Goal: Task Accomplishment & Management: Manage account settings

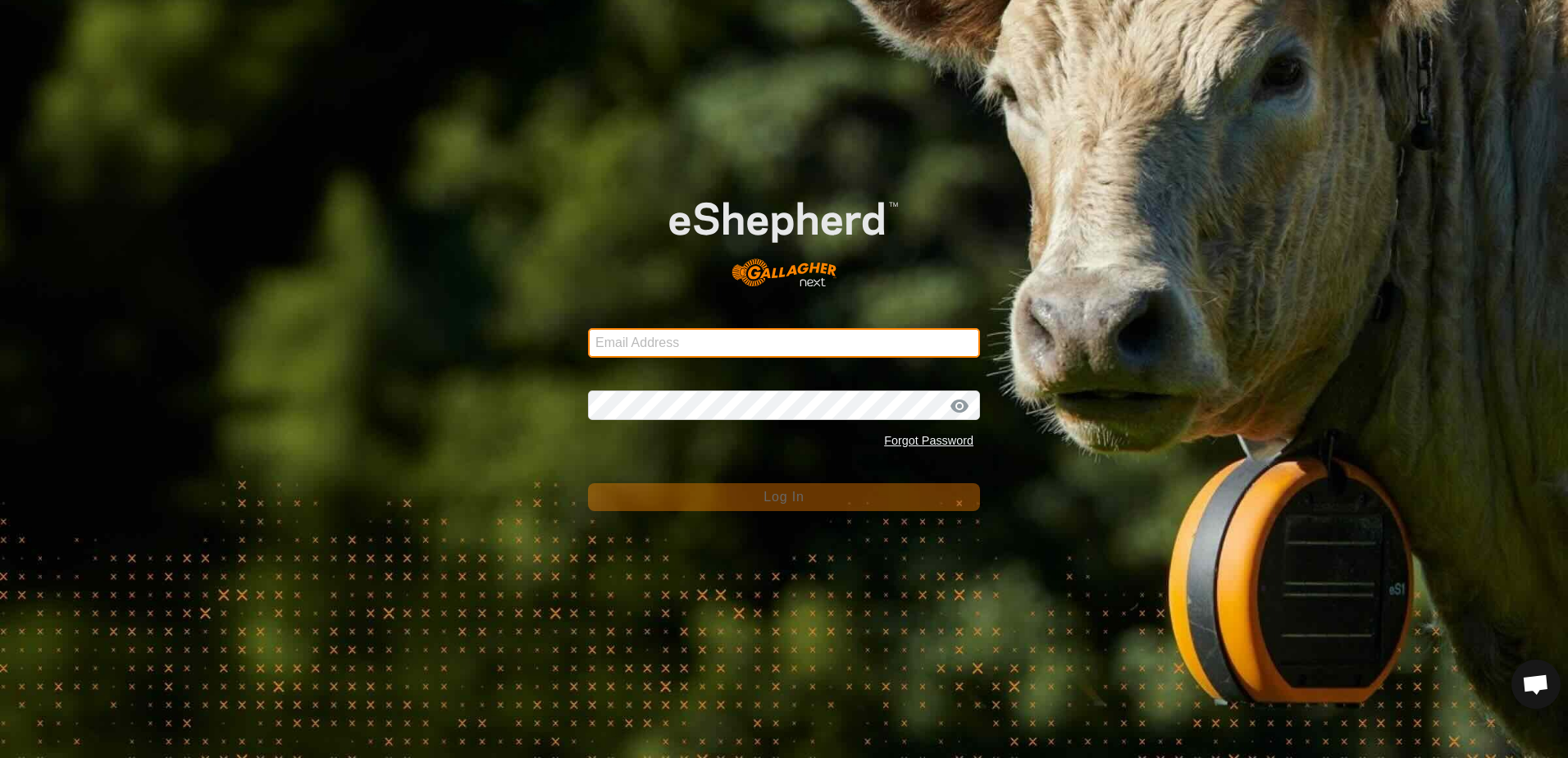
click at [647, 337] on input "Email Address" at bounding box center [784, 342] width 392 height 29
type input "[EMAIL_ADDRESS][DOMAIN_NAME]"
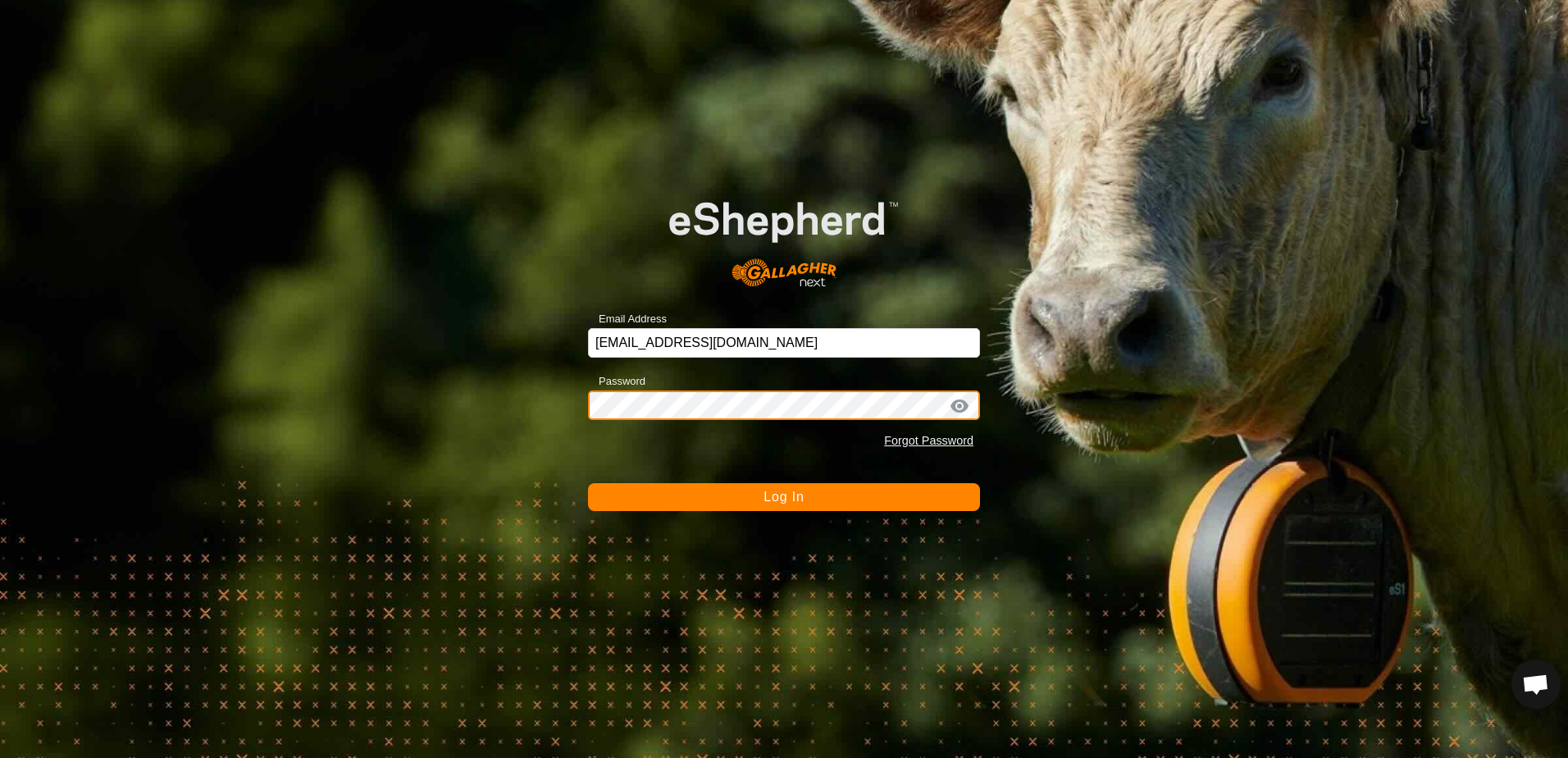
click at [588, 483] on button "Log In" at bounding box center [784, 497] width 392 height 28
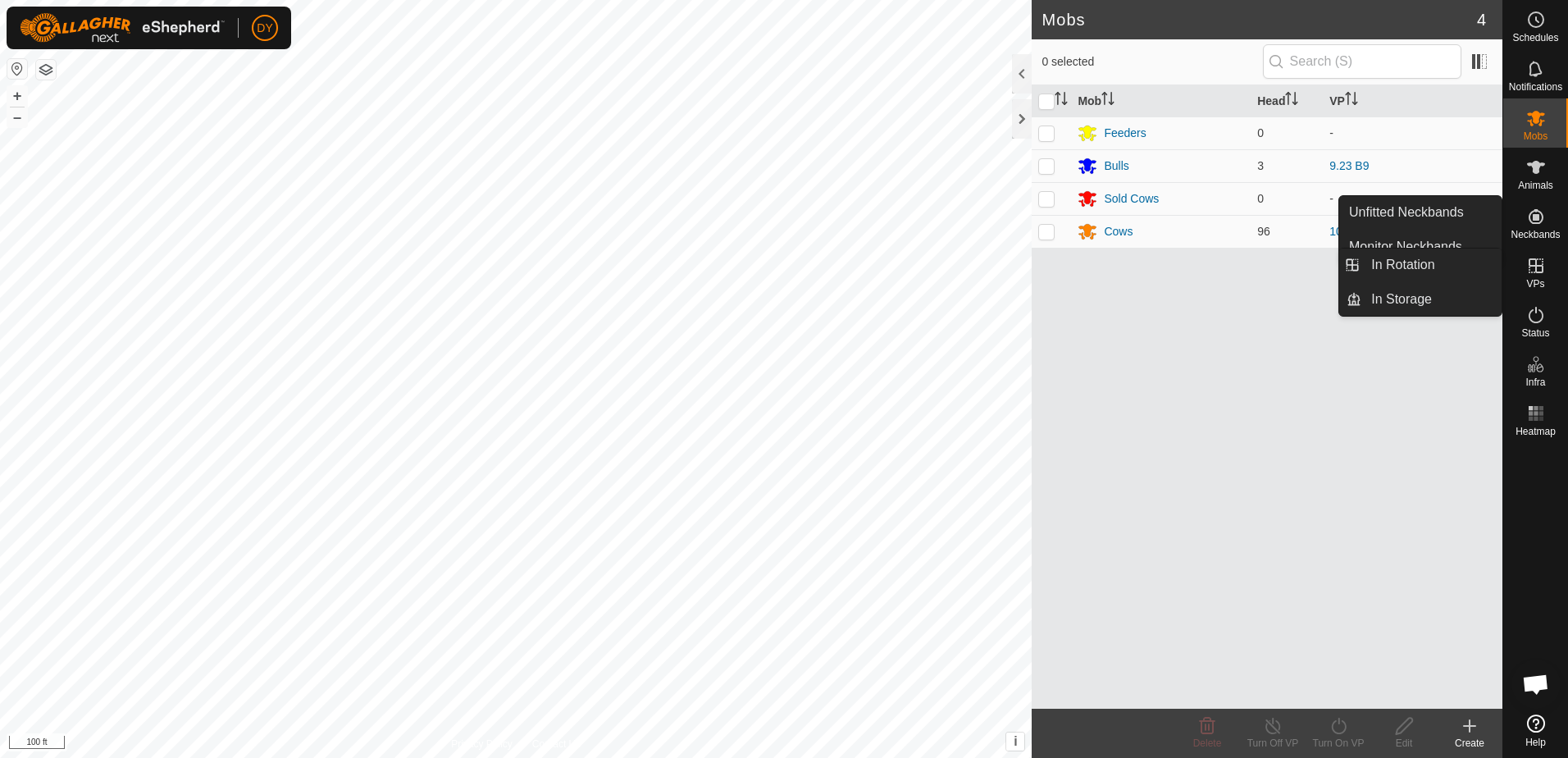
click at [1535, 266] on icon at bounding box center [1536, 266] width 15 height 15
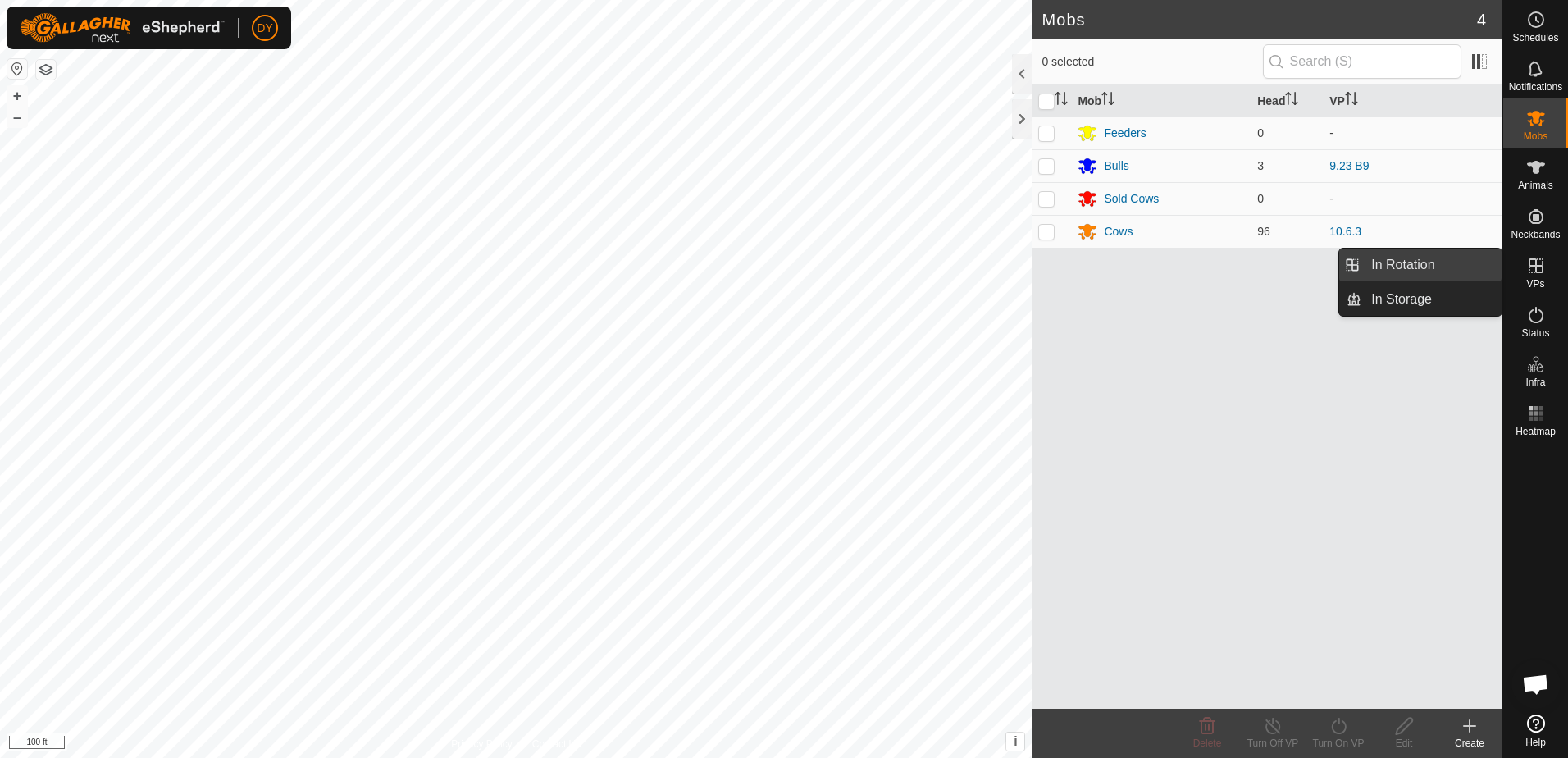
drag, startPoint x: 1500, startPoint y: 268, endPoint x: 1466, endPoint y: 269, distance: 34.0
click at [1466, 269] on link "In Rotation" at bounding box center [1431, 265] width 140 height 33
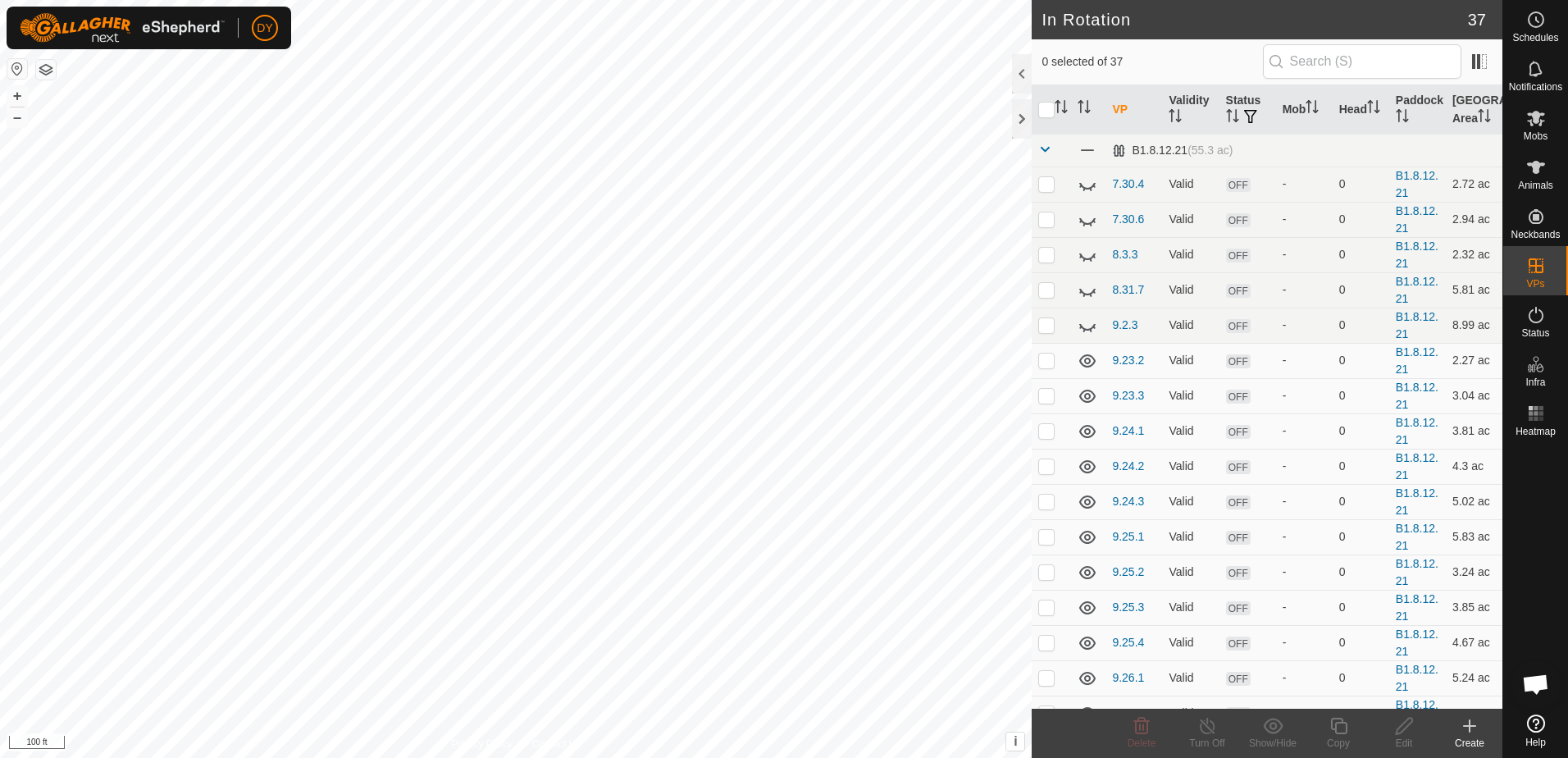
click at [1474, 720] on icon at bounding box center [1469, 725] width 20 height 20
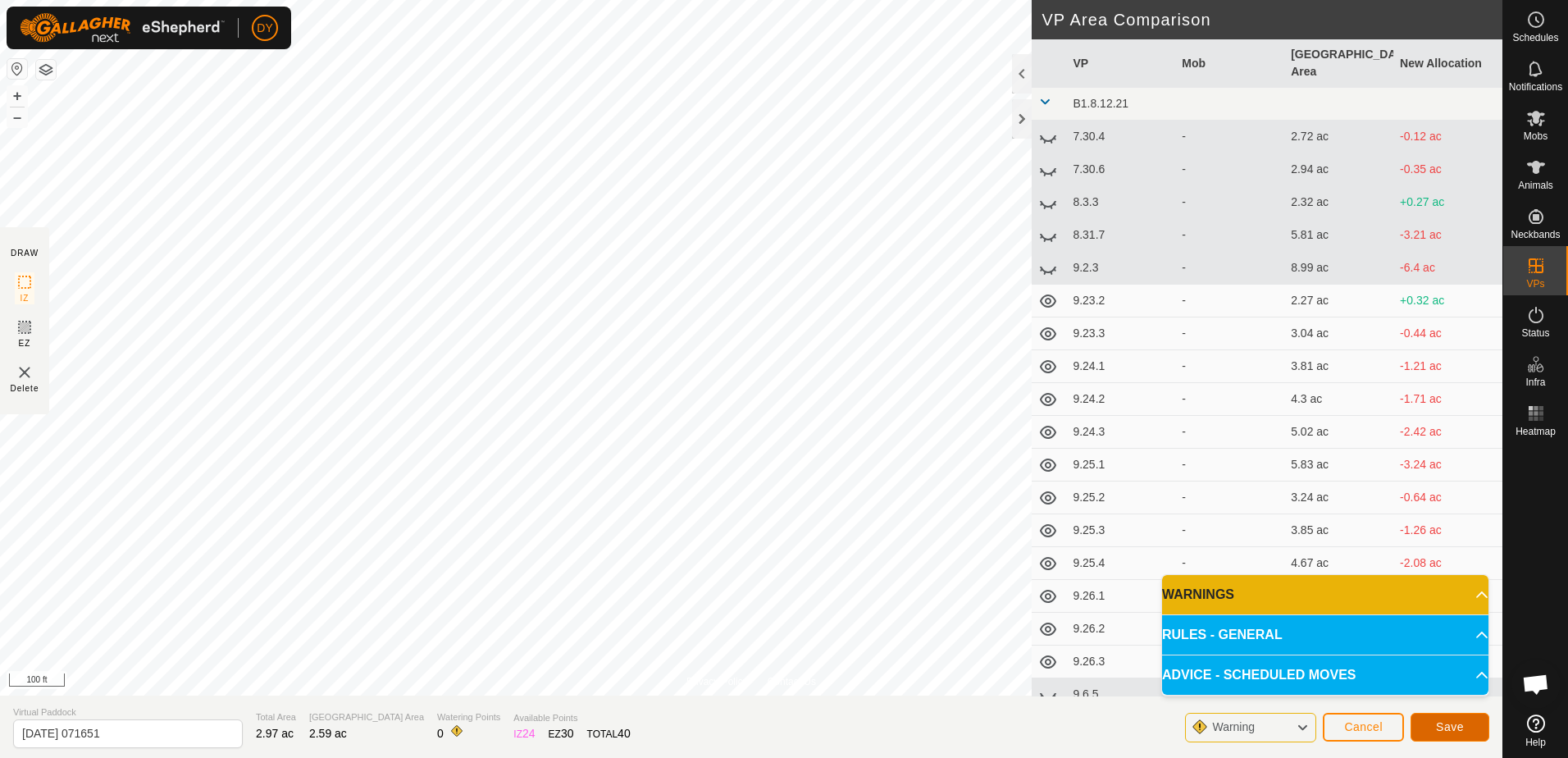
click at [1434, 721] on button "Save" at bounding box center [1450, 727] width 79 height 28
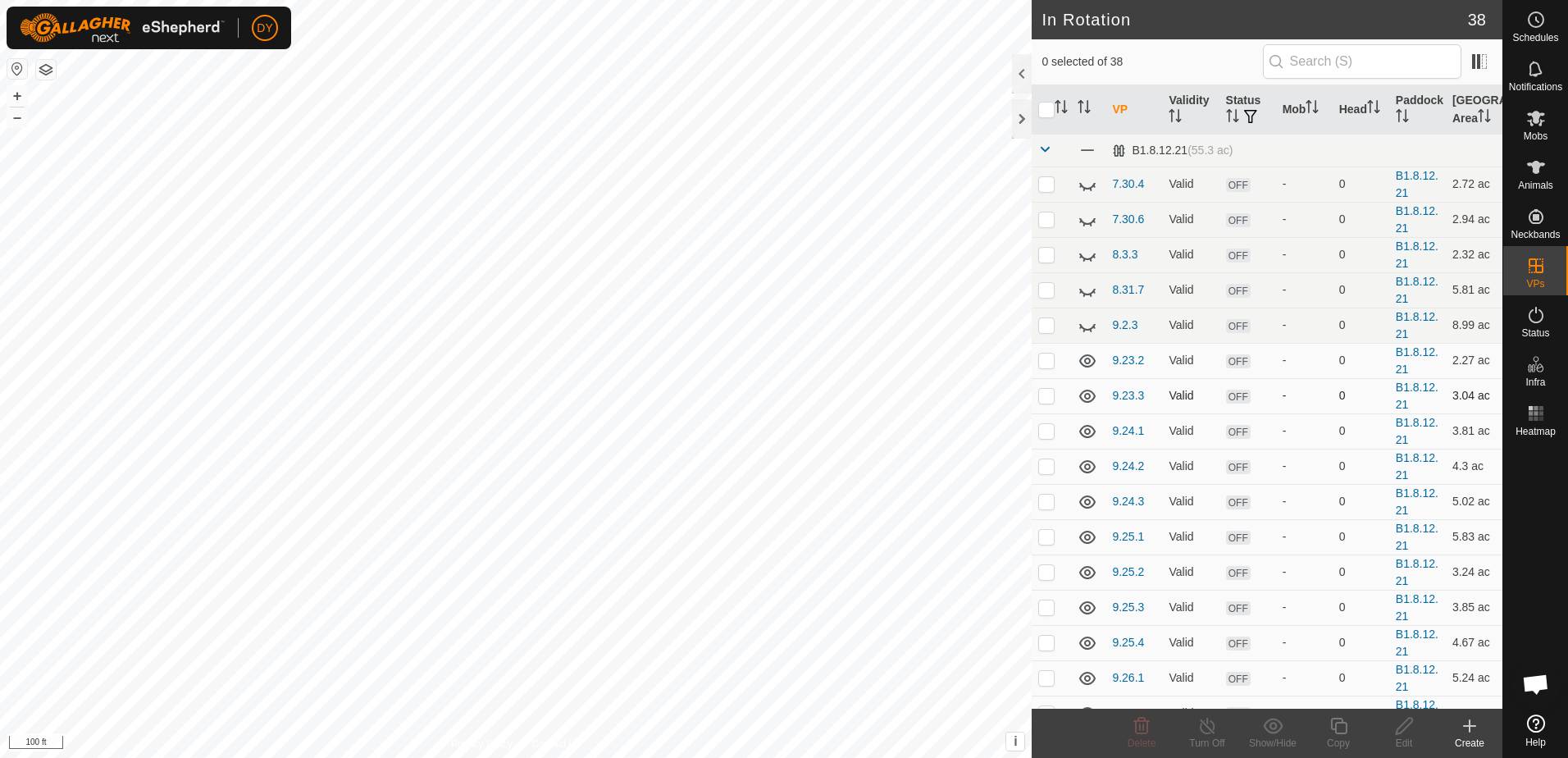
checkbox input "true"
click at [1335, 730] on icon at bounding box center [1337, 725] width 16 height 16
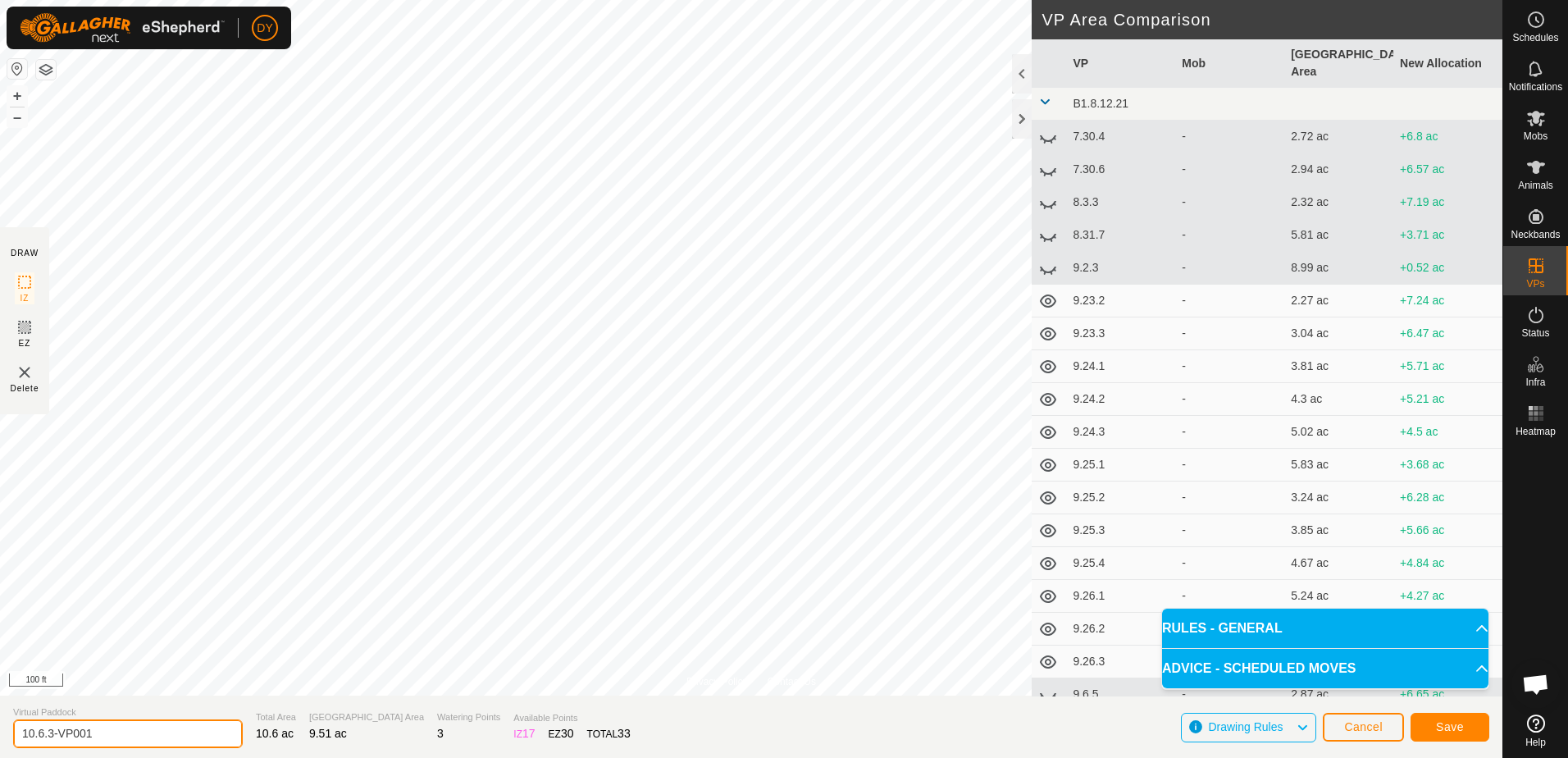
drag, startPoint x: 131, startPoint y: 736, endPoint x: 37, endPoint y: 738, distance: 94.0
click at [37, 738] on input "10.6.3-VP001" at bounding box center [128, 734] width 230 height 28
type input "10.7.1"
click at [1479, 729] on button "Save" at bounding box center [1450, 727] width 79 height 28
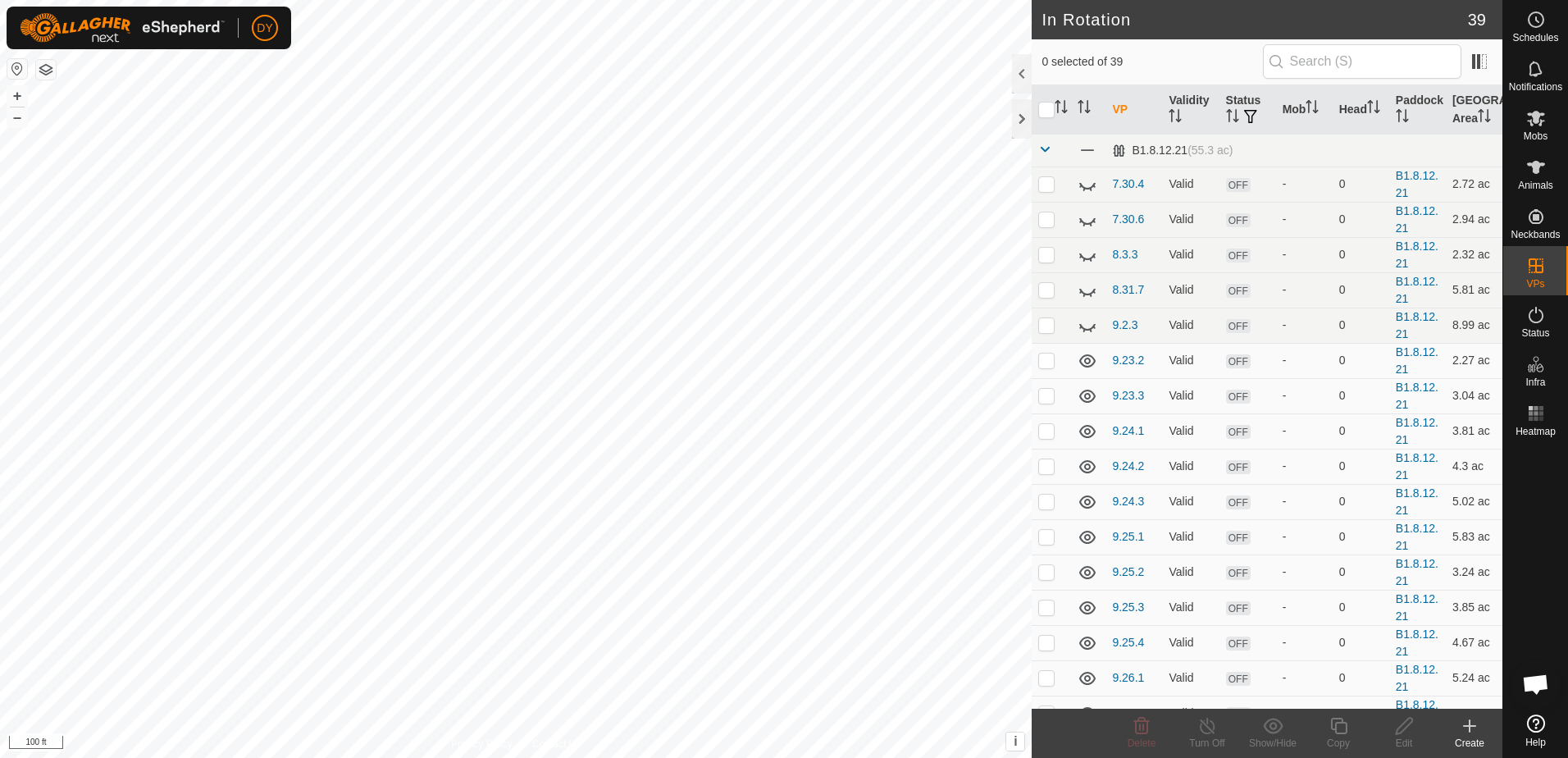
checkbox input "true"
checkbox input "false"
click at [1334, 727] on icon at bounding box center [1339, 725] width 21 height 20
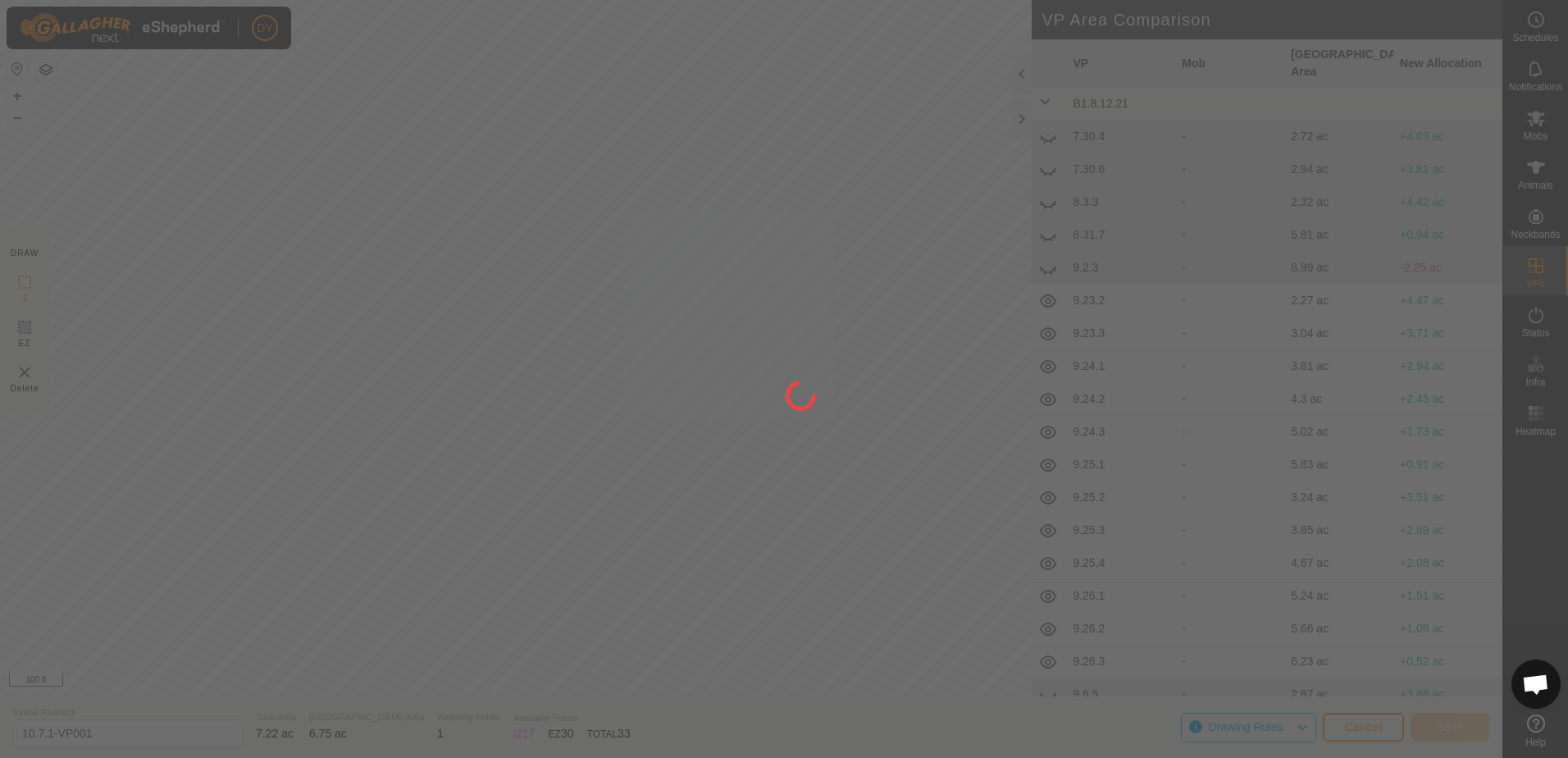
drag, startPoint x: 1078, startPoint y: 568, endPoint x: 612, endPoint y: 257, distance: 560.2
click at [612, 257] on div at bounding box center [784, 379] width 1568 height 758
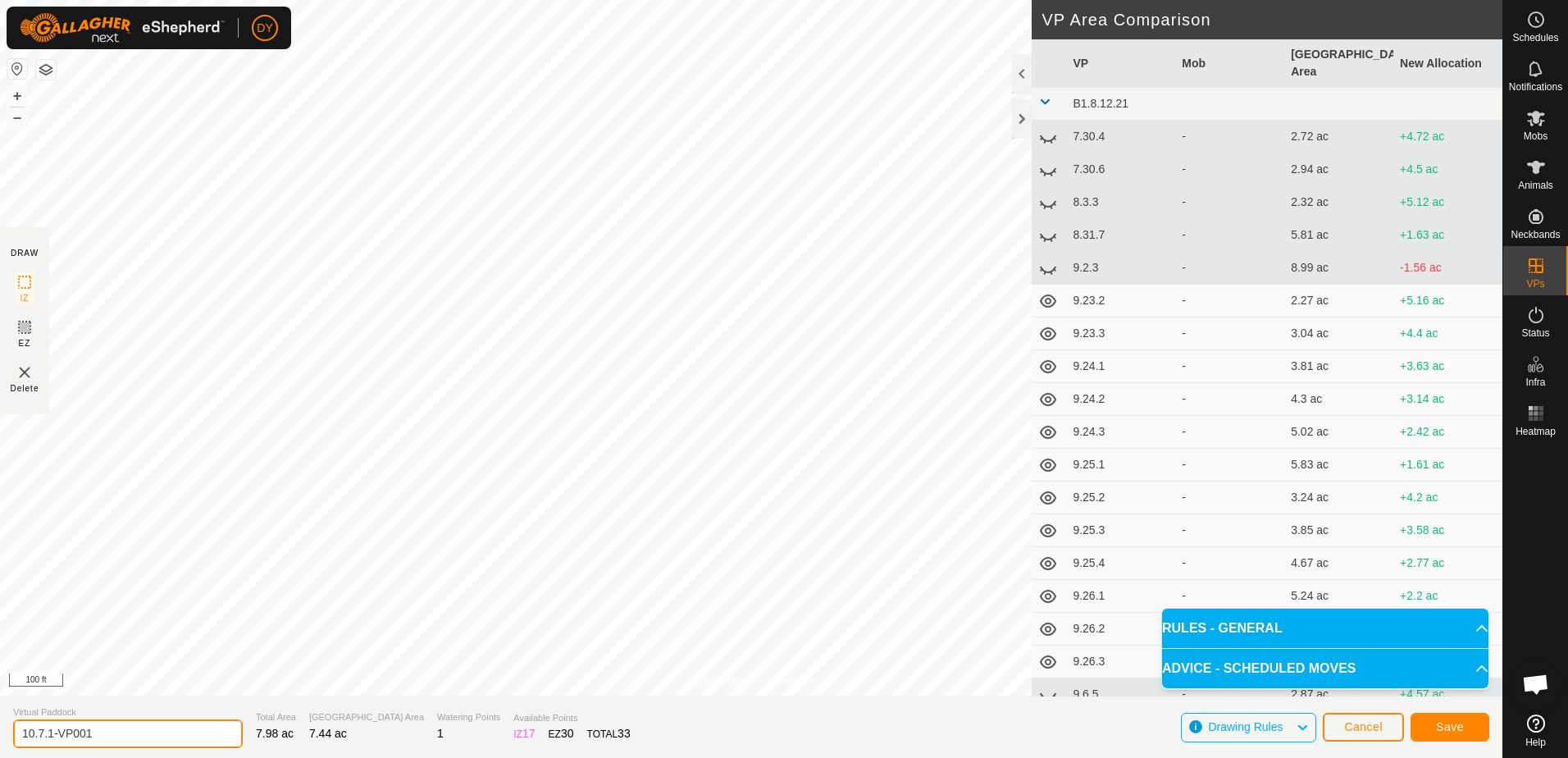
drag, startPoint x: 123, startPoint y: 723, endPoint x: 48, endPoint y: 721, distance: 75.0
click at [48, 721] on input "10.7.1-VP001" at bounding box center [128, 734] width 230 height 28
type input "10.7.2"
click at [1422, 727] on button "Save" at bounding box center [1450, 727] width 79 height 28
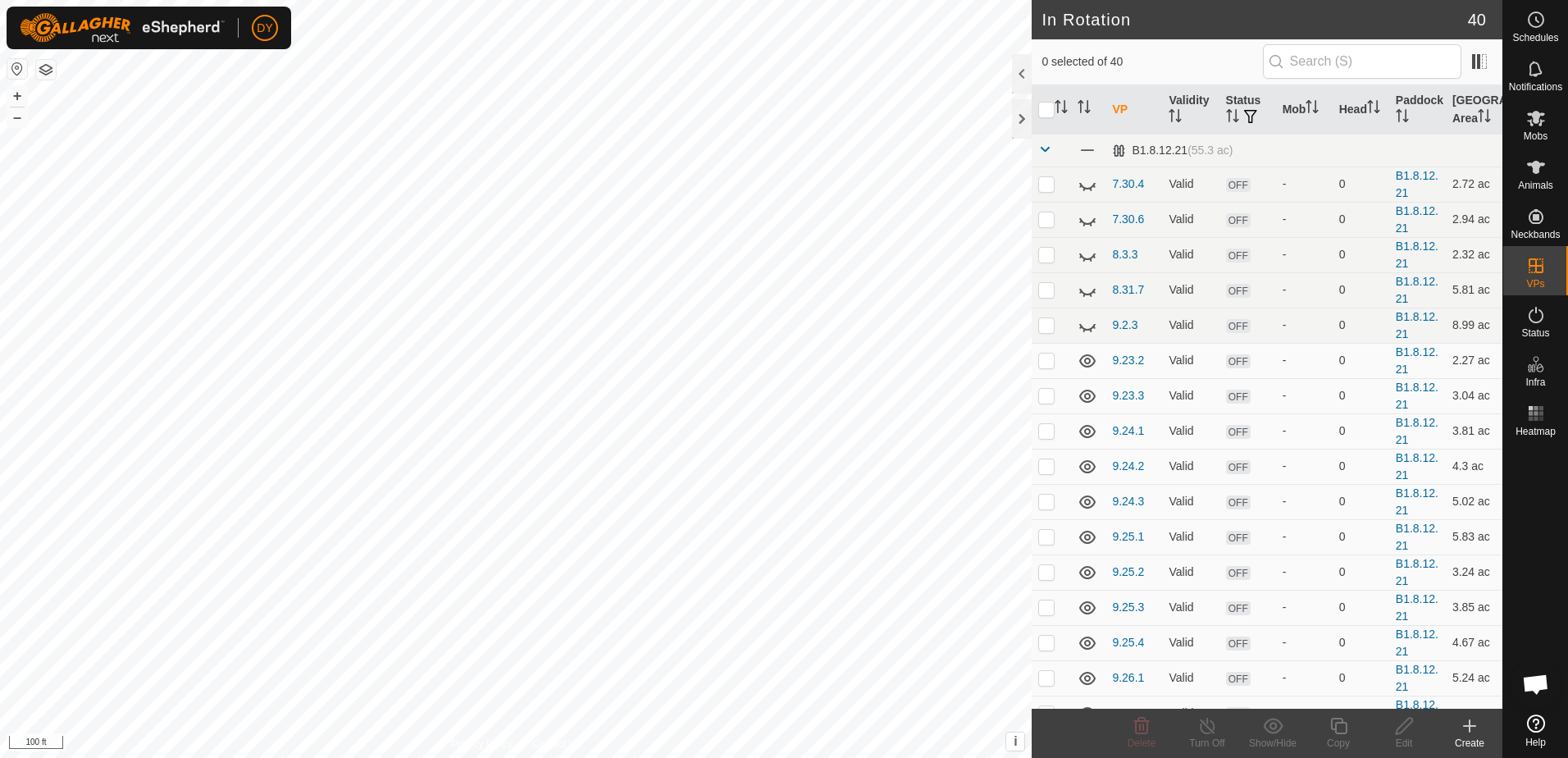
checkbox input "true"
checkbox input "false"
click at [1342, 726] on icon at bounding box center [1339, 725] width 21 height 20
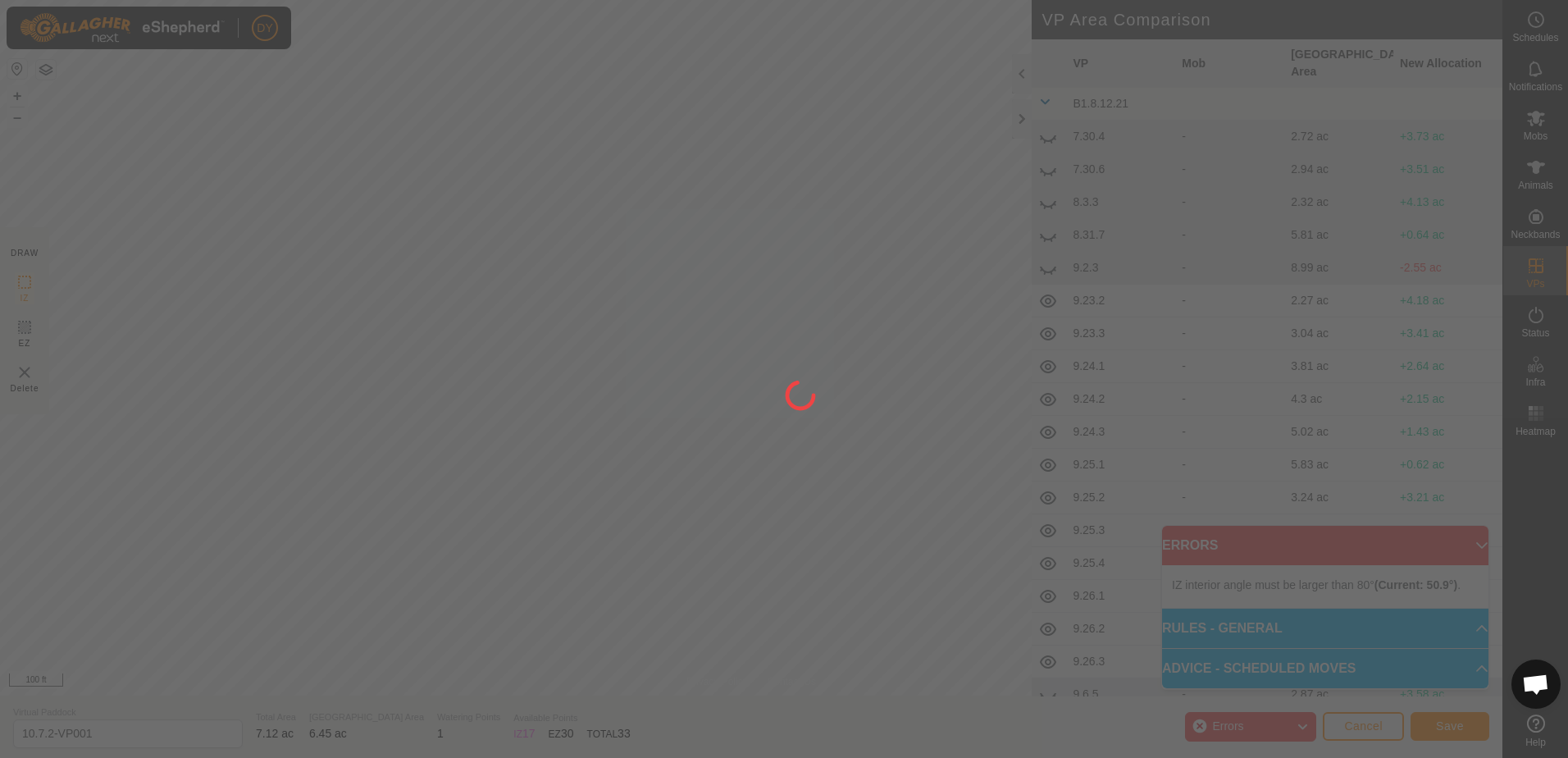
click at [514, 300] on div "DY Schedules Notifications Mobs Animals Neckbands VPs Status Infra Heatmap Help…" at bounding box center [784, 379] width 1568 height 758
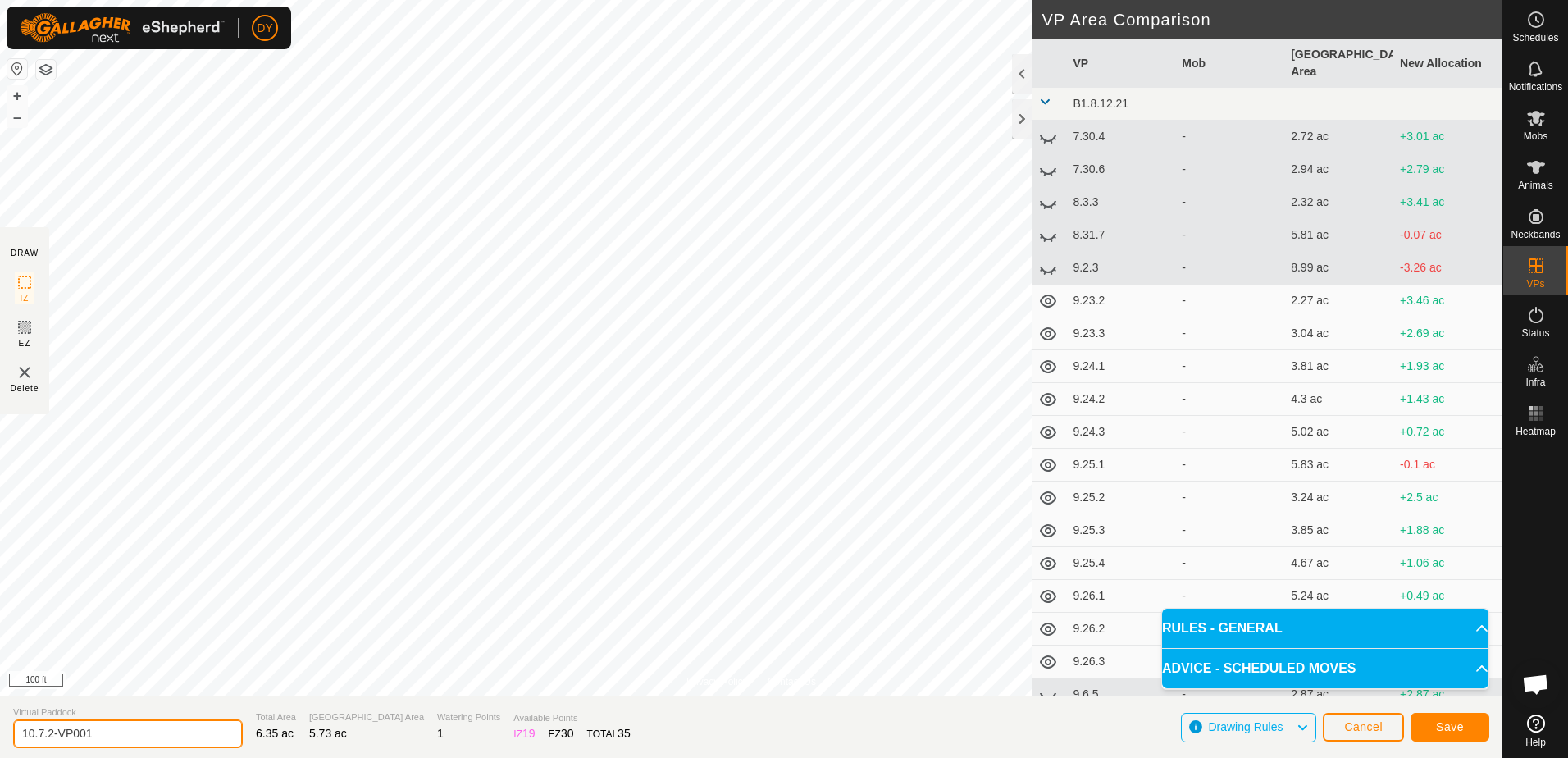
drag, startPoint x: 118, startPoint y: 734, endPoint x: 155, endPoint y: 750, distance: 40.3
click at [51, 738] on input "10.7.2-VP001" at bounding box center [128, 734] width 230 height 28
type input "10.7.3"
click at [1437, 722] on span "Save" at bounding box center [1450, 726] width 28 height 13
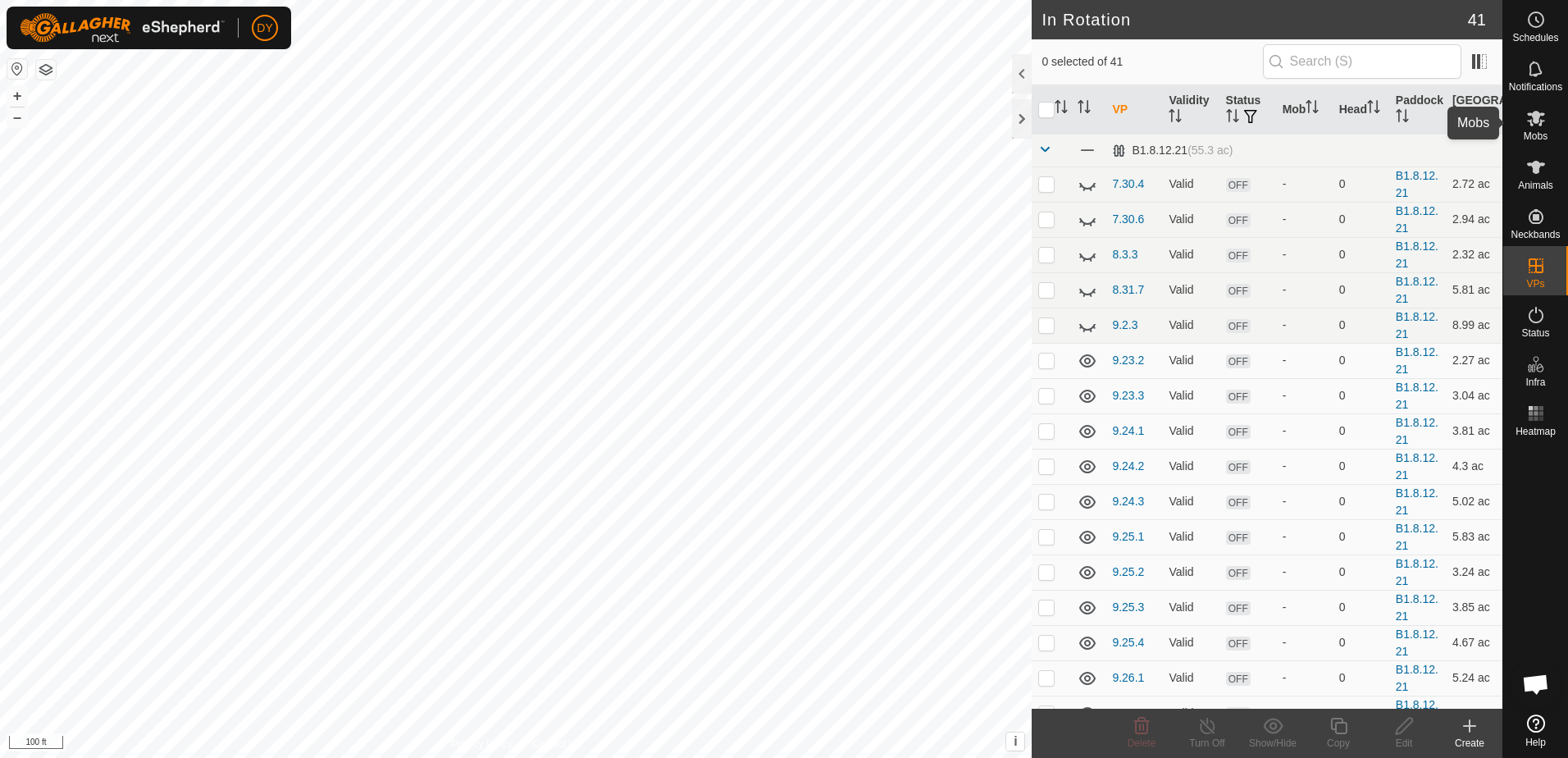
click at [1541, 124] on icon at bounding box center [1535, 119] width 18 height 16
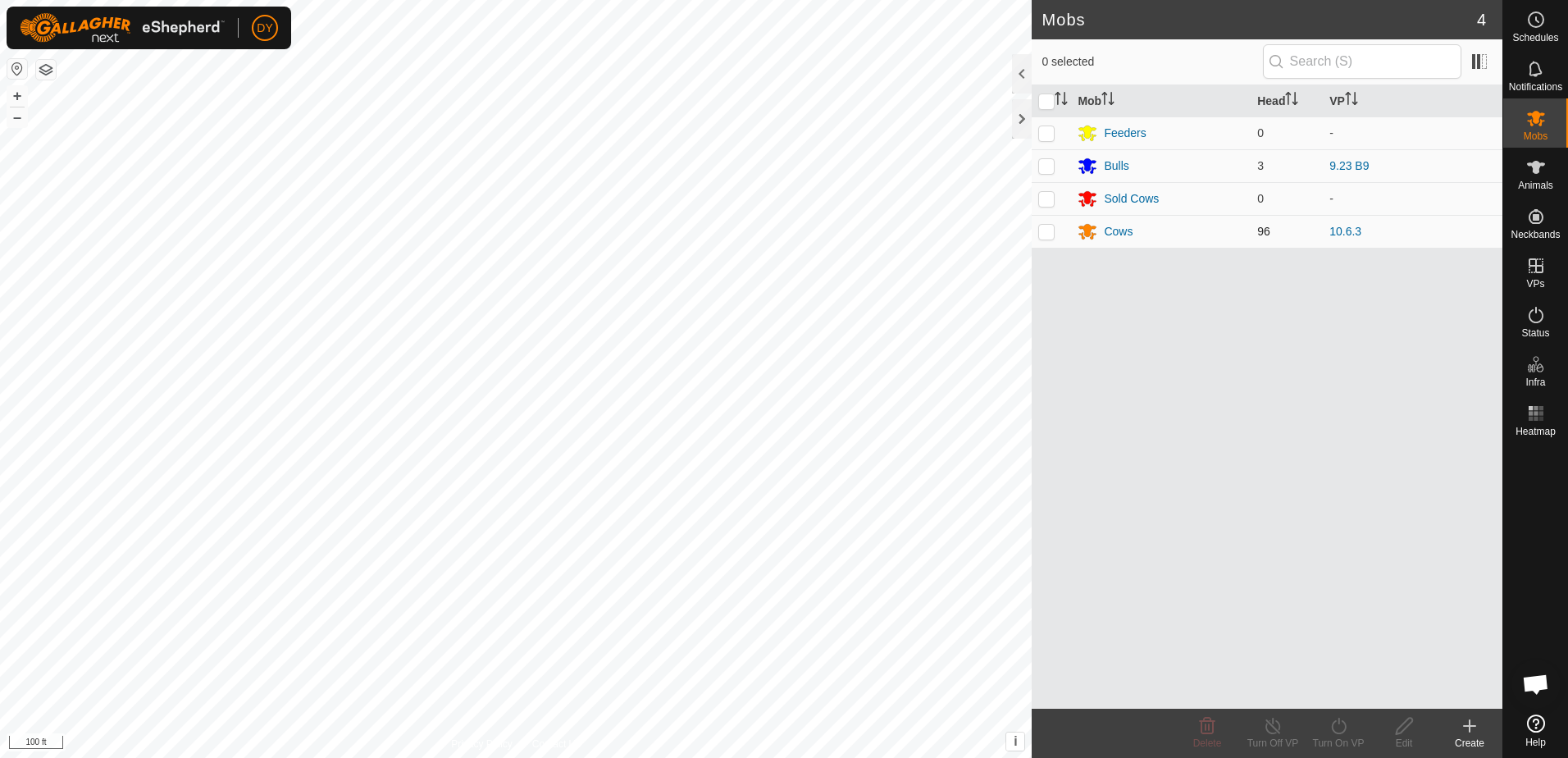
click at [1045, 232] on p-checkbox at bounding box center [1045, 232] width 16 height 13
checkbox input "true"
click at [1343, 727] on icon at bounding box center [1339, 725] width 21 height 20
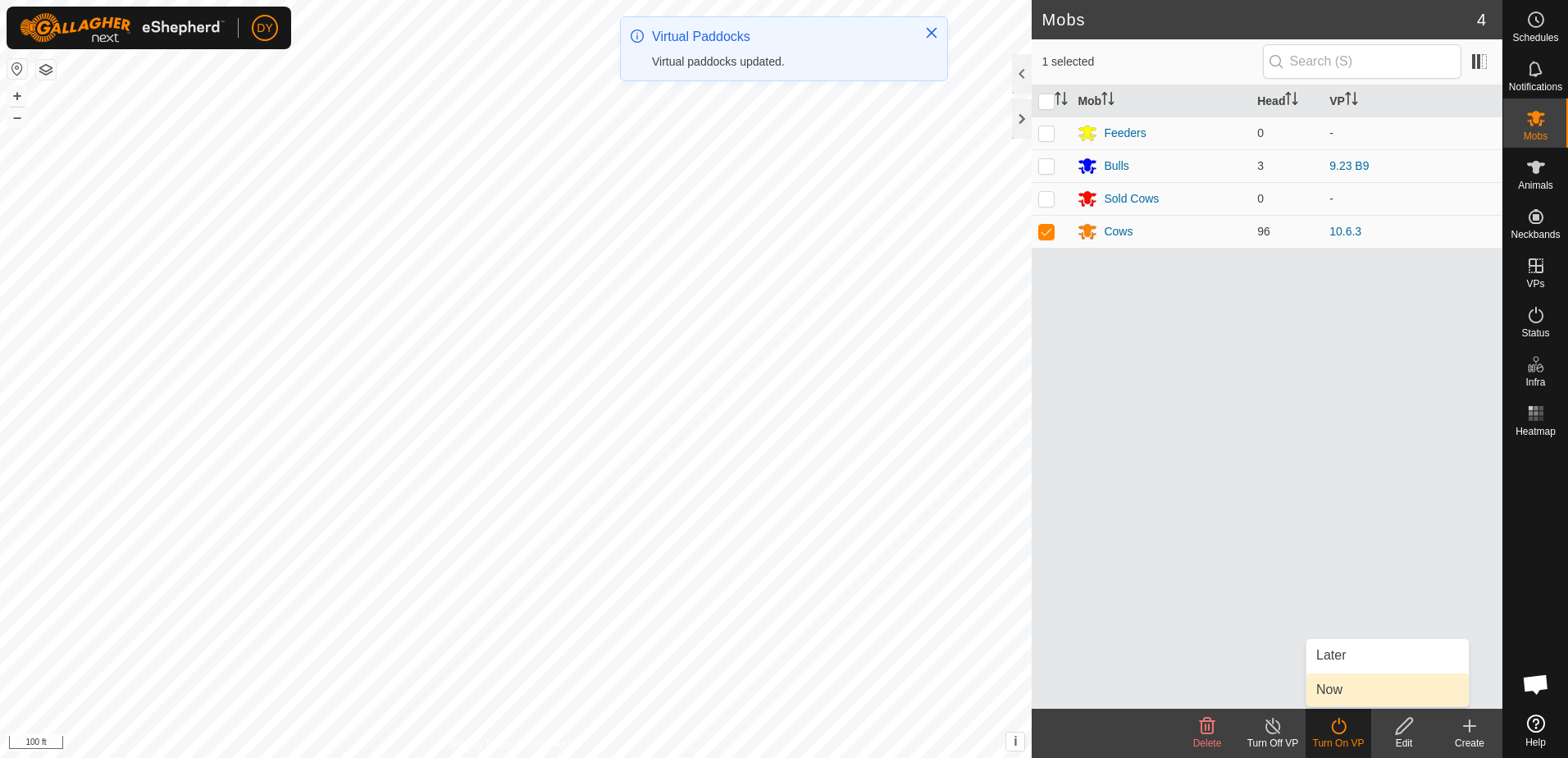
click at [1326, 689] on link "Now" at bounding box center [1387, 689] width 162 height 33
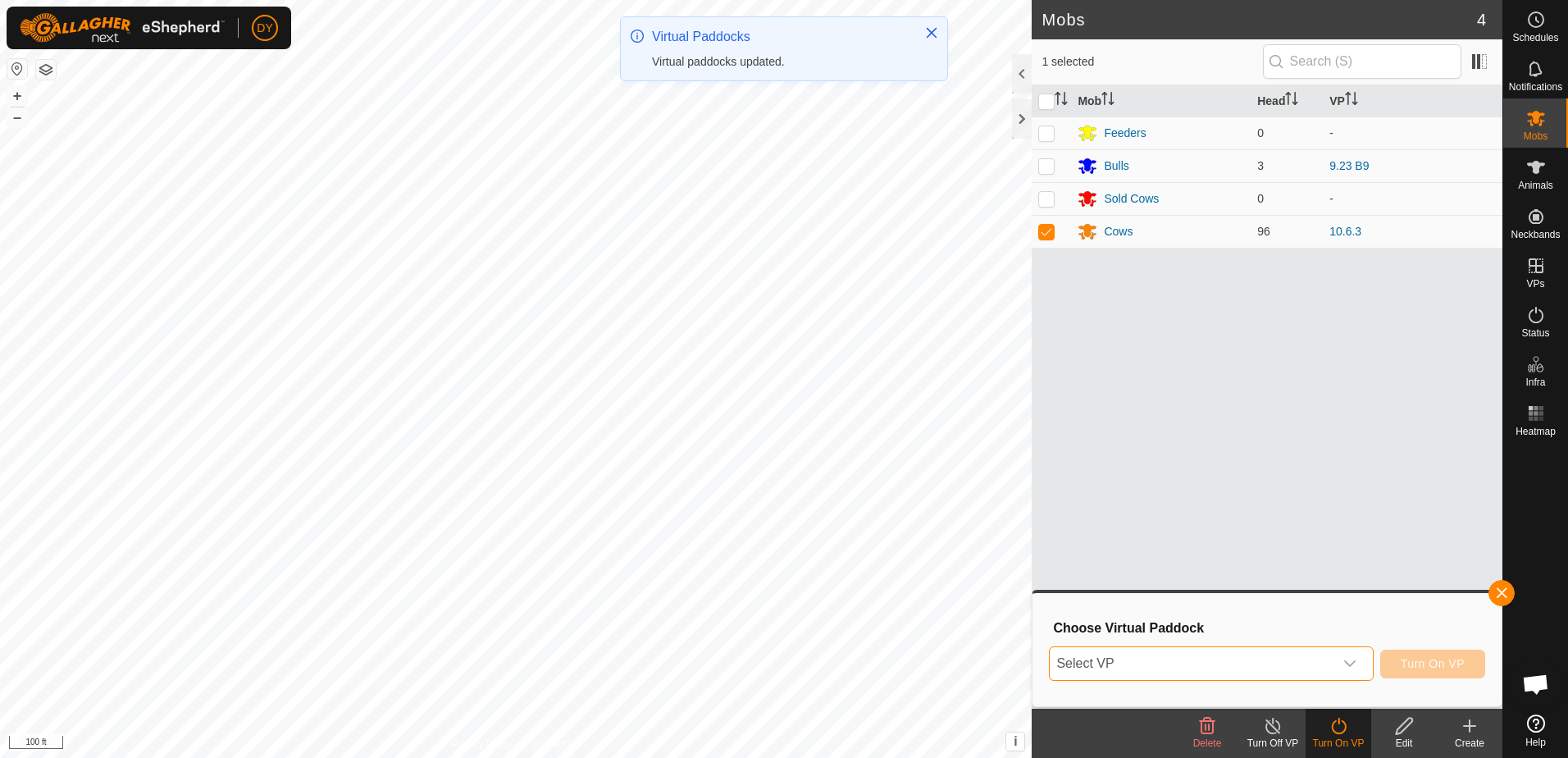
click at [1194, 661] on span "Select VP" at bounding box center [1191, 663] width 283 height 33
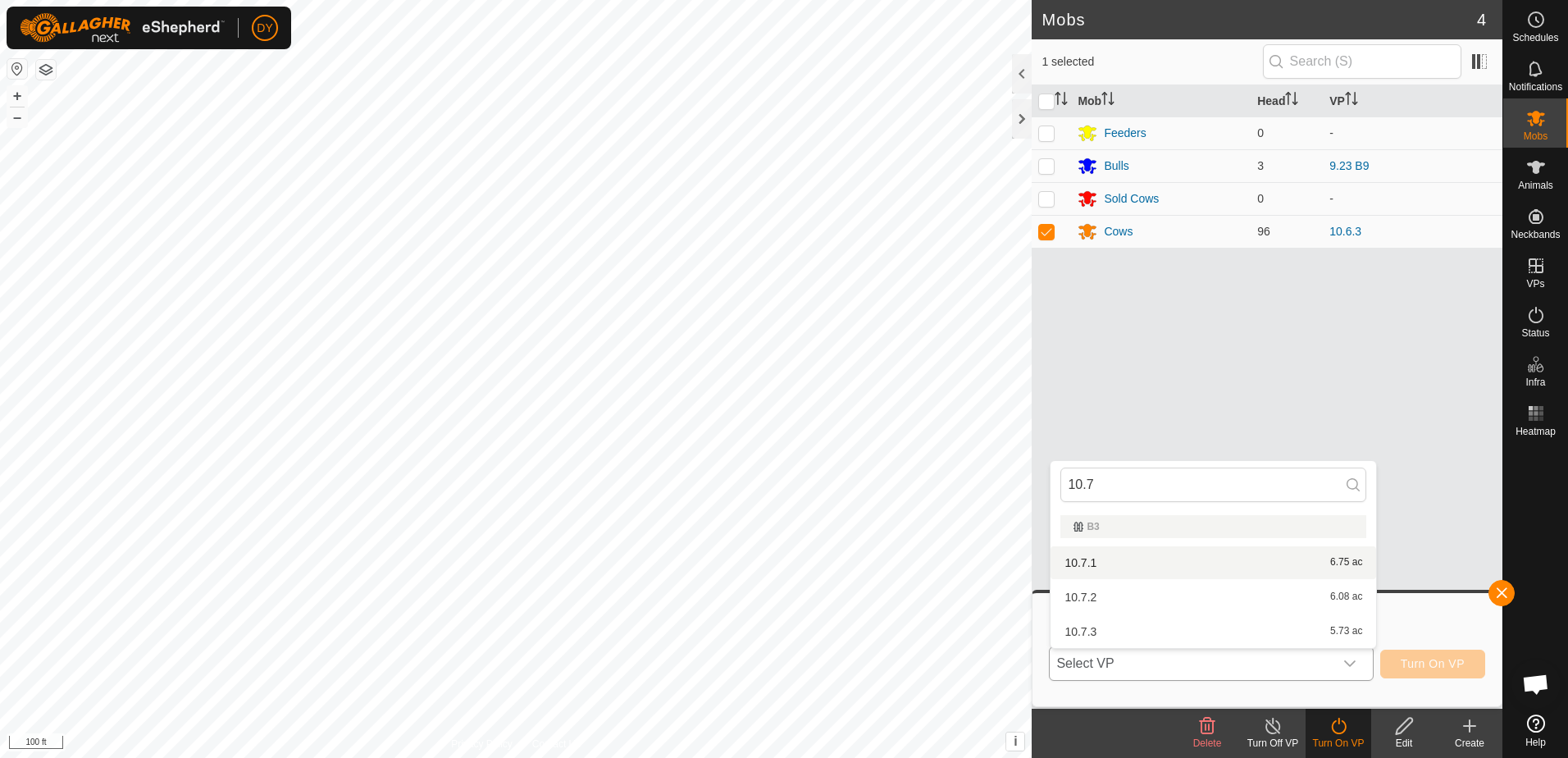
type input "10.7"
click at [1144, 556] on li "10.7.1 6.75 ac" at bounding box center [1213, 562] width 326 height 33
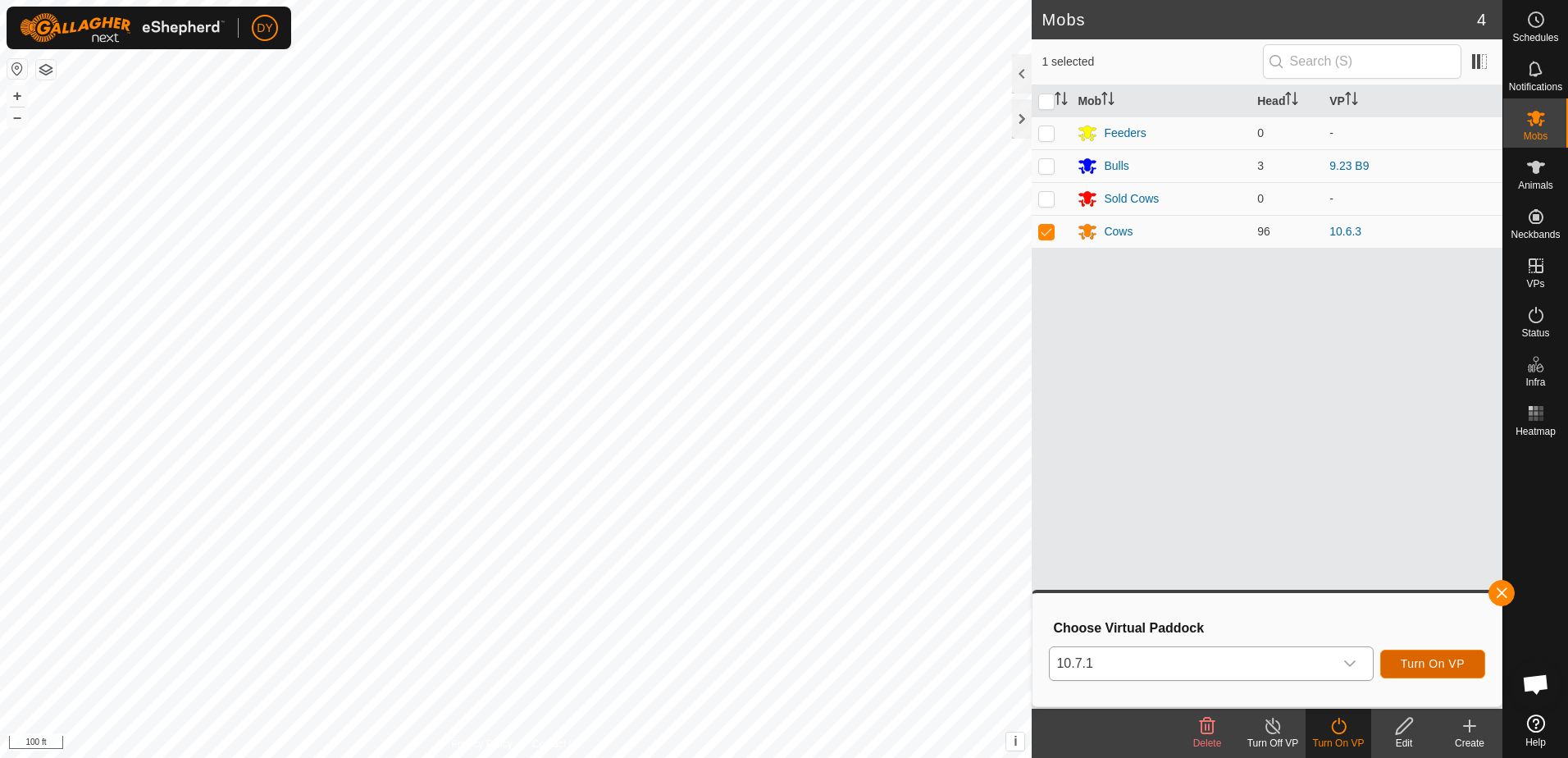
click at [1446, 658] on span "Turn On VP" at bounding box center [1432, 663] width 64 height 13
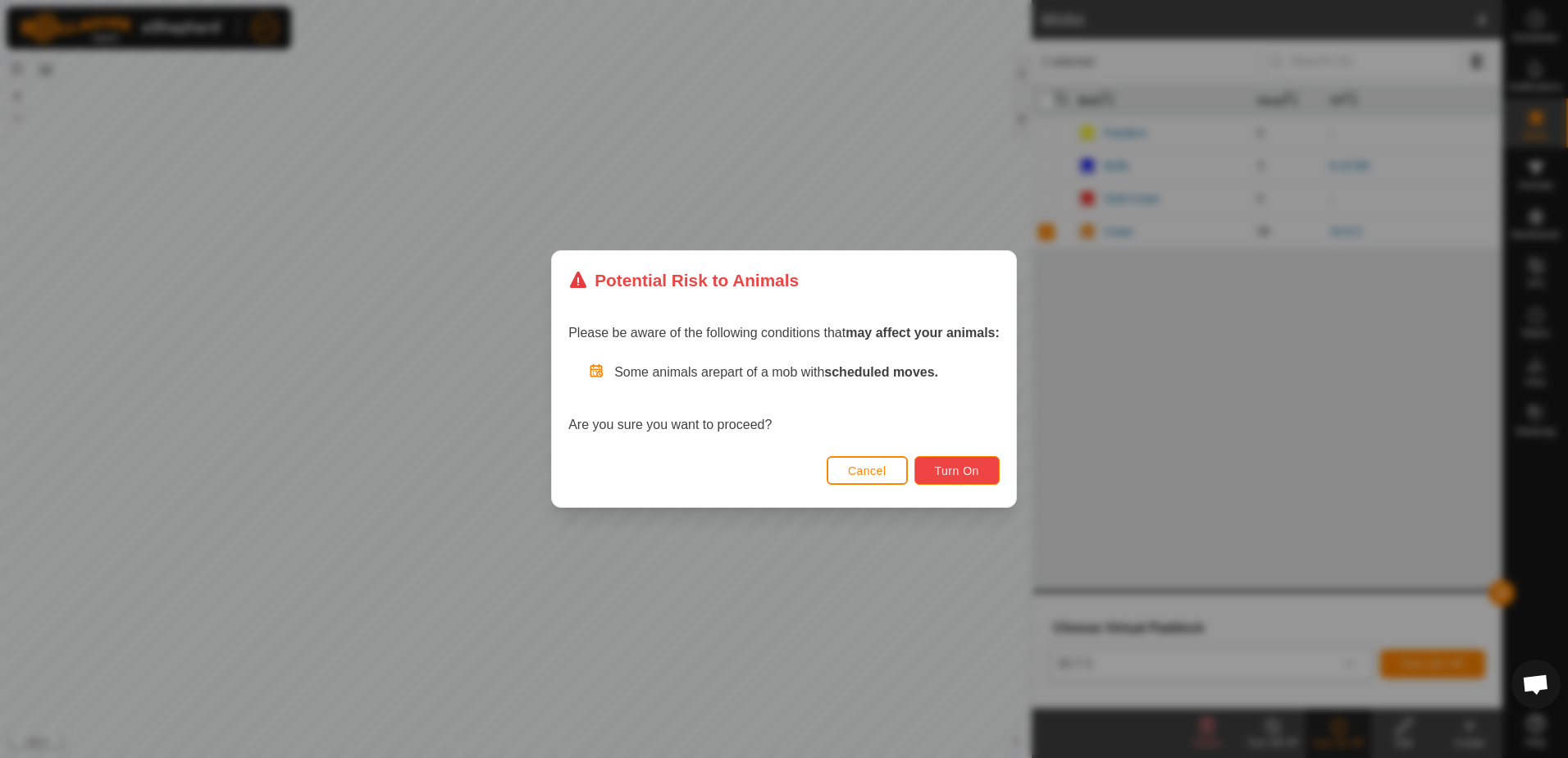
click at [977, 468] on span "Turn On" at bounding box center [957, 471] width 44 height 13
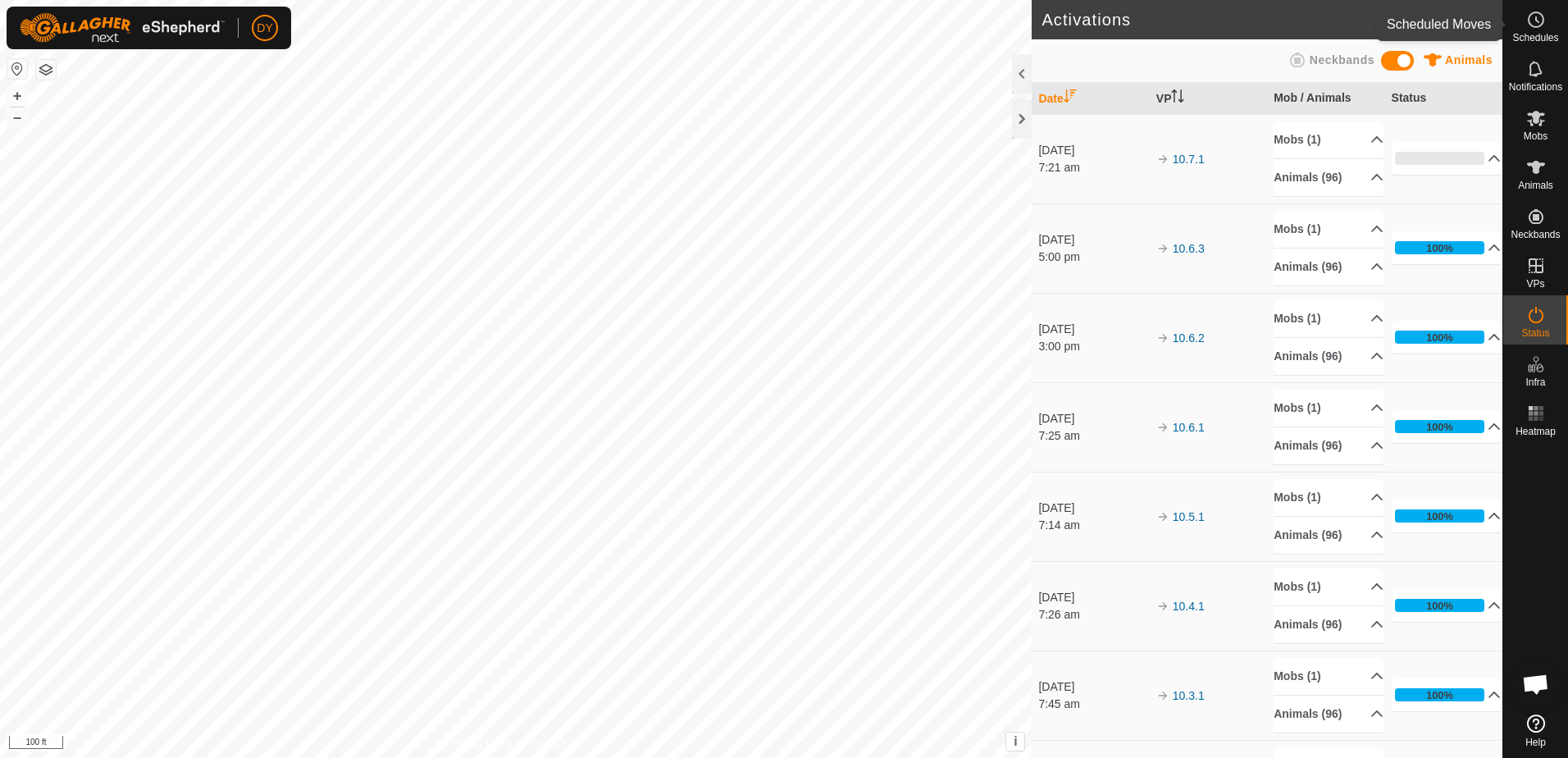
click at [1528, 21] on circle at bounding box center [1536, 20] width 15 height 15
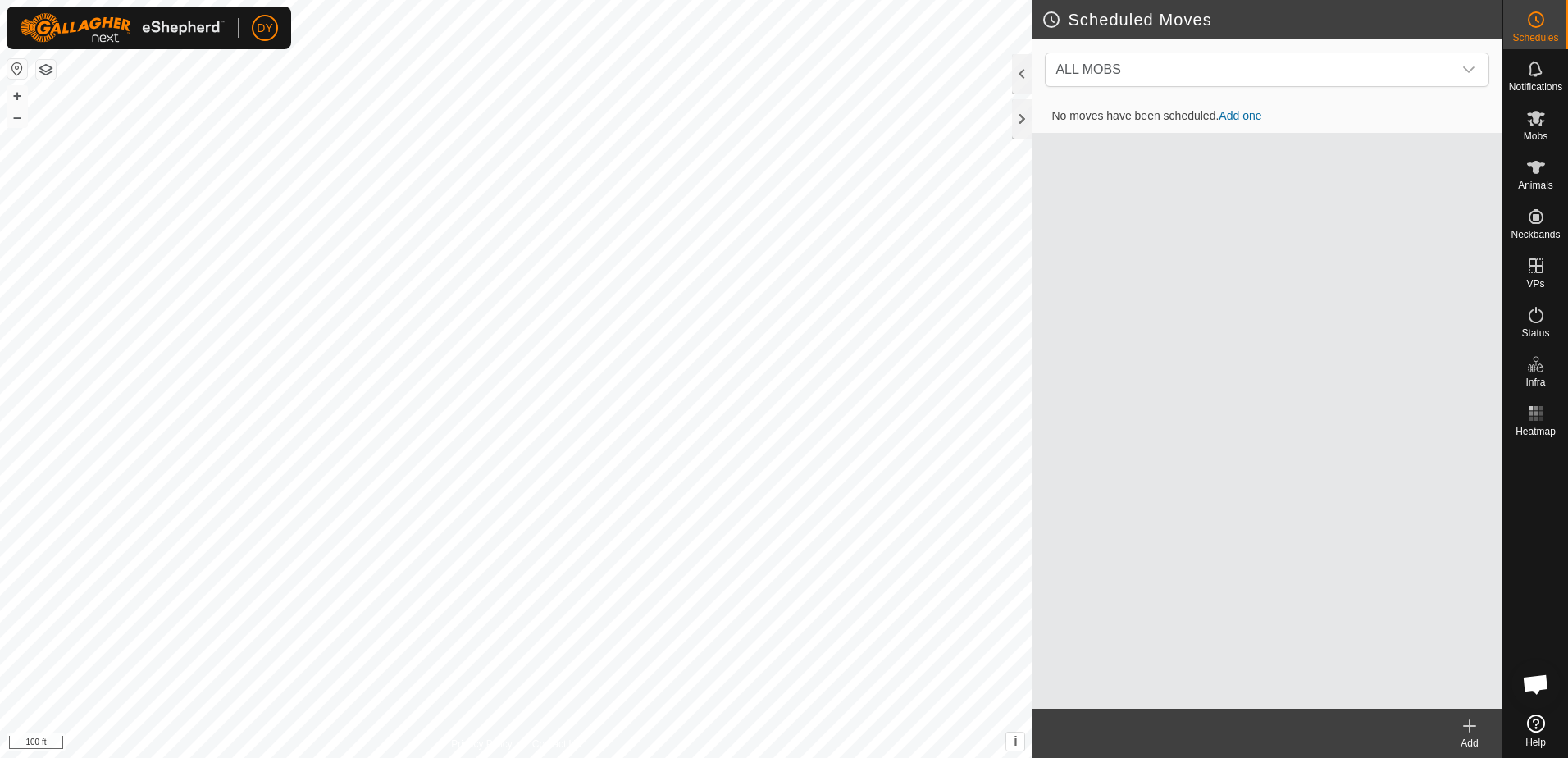
click at [1469, 729] on icon at bounding box center [1469, 725] width 0 height 11
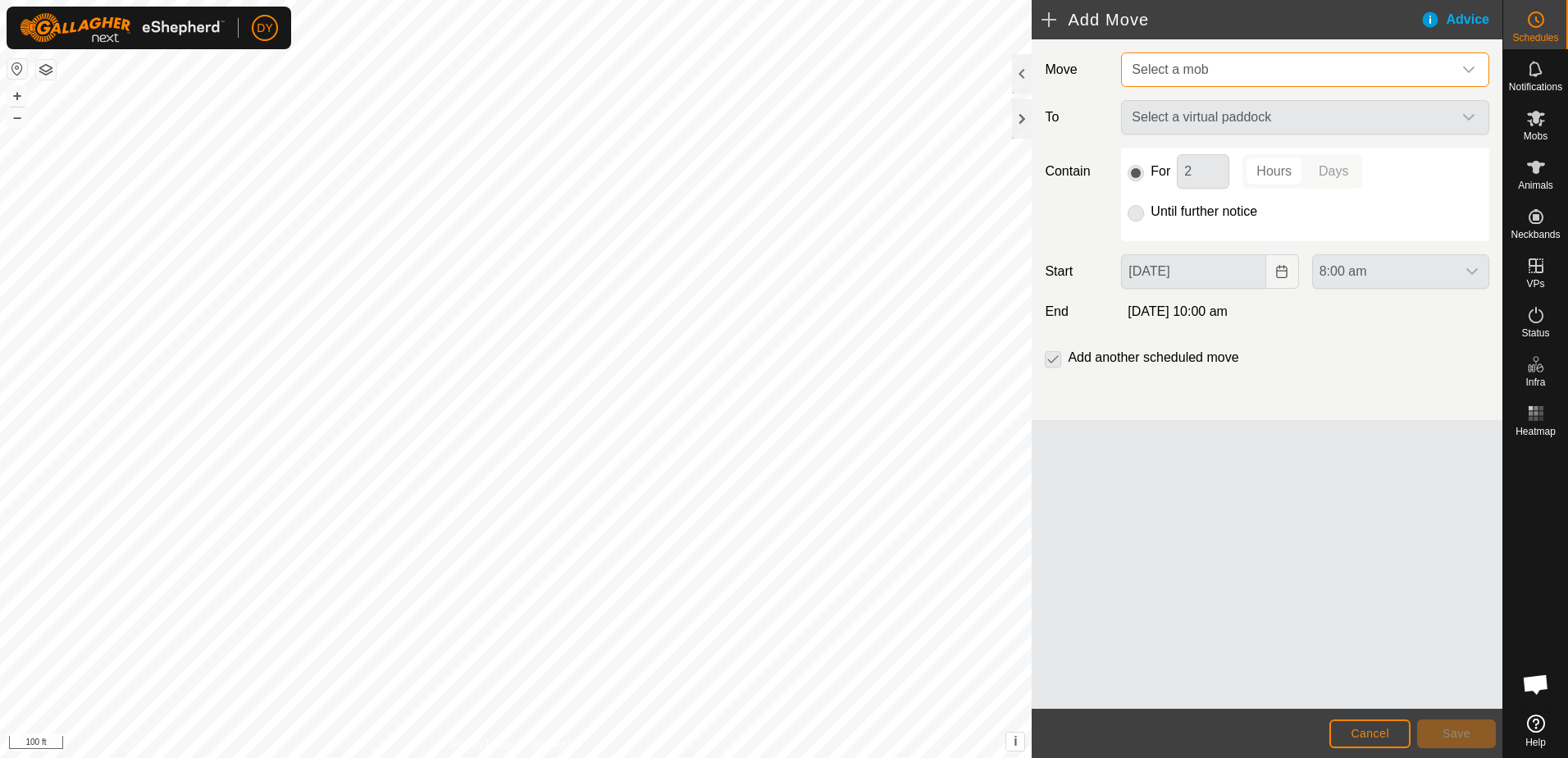
click at [1183, 67] on span "Select a mob" at bounding box center [1170, 69] width 76 height 14
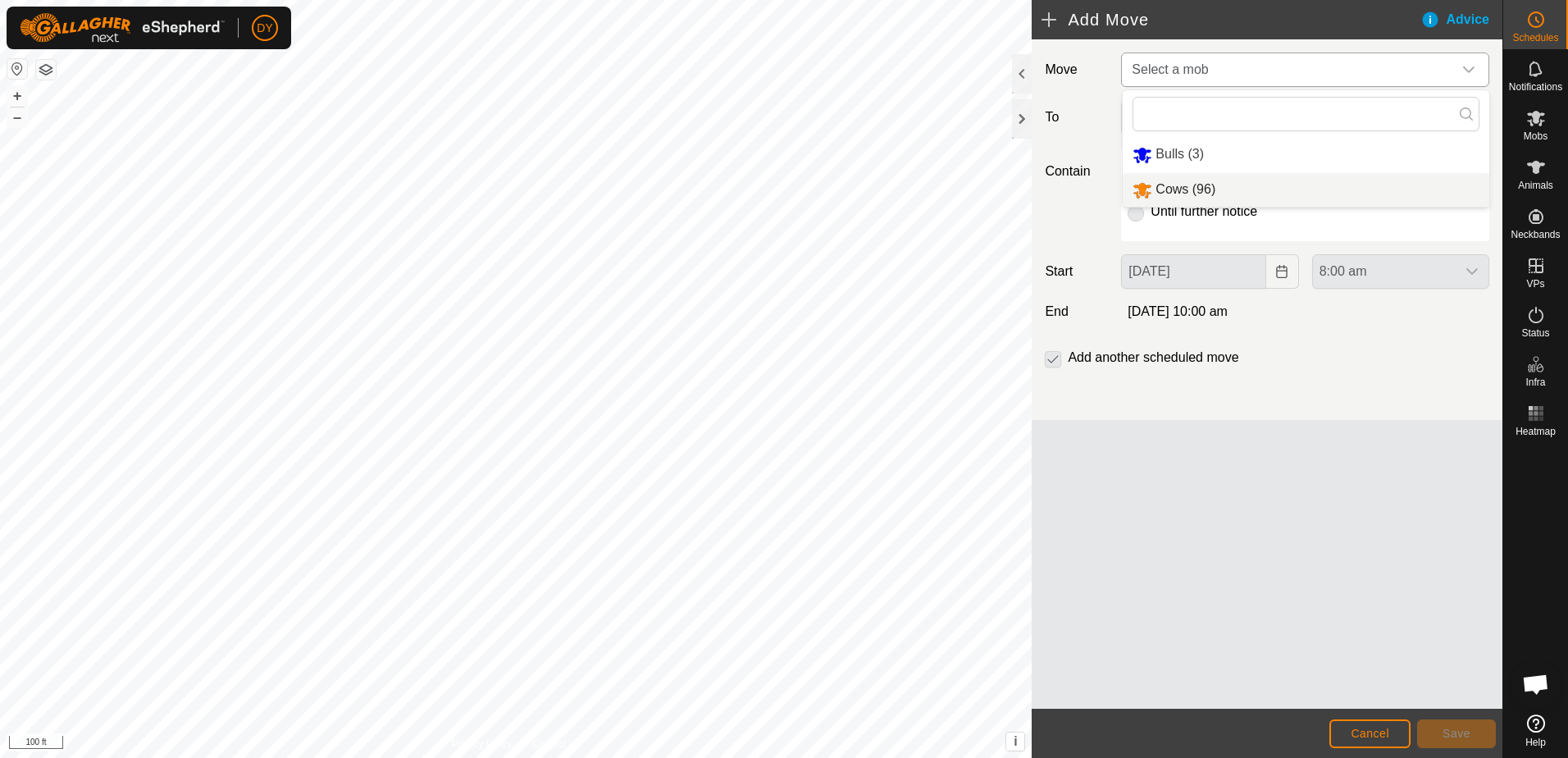
click at [1170, 185] on li "Cows (96)" at bounding box center [1305, 190] width 366 height 34
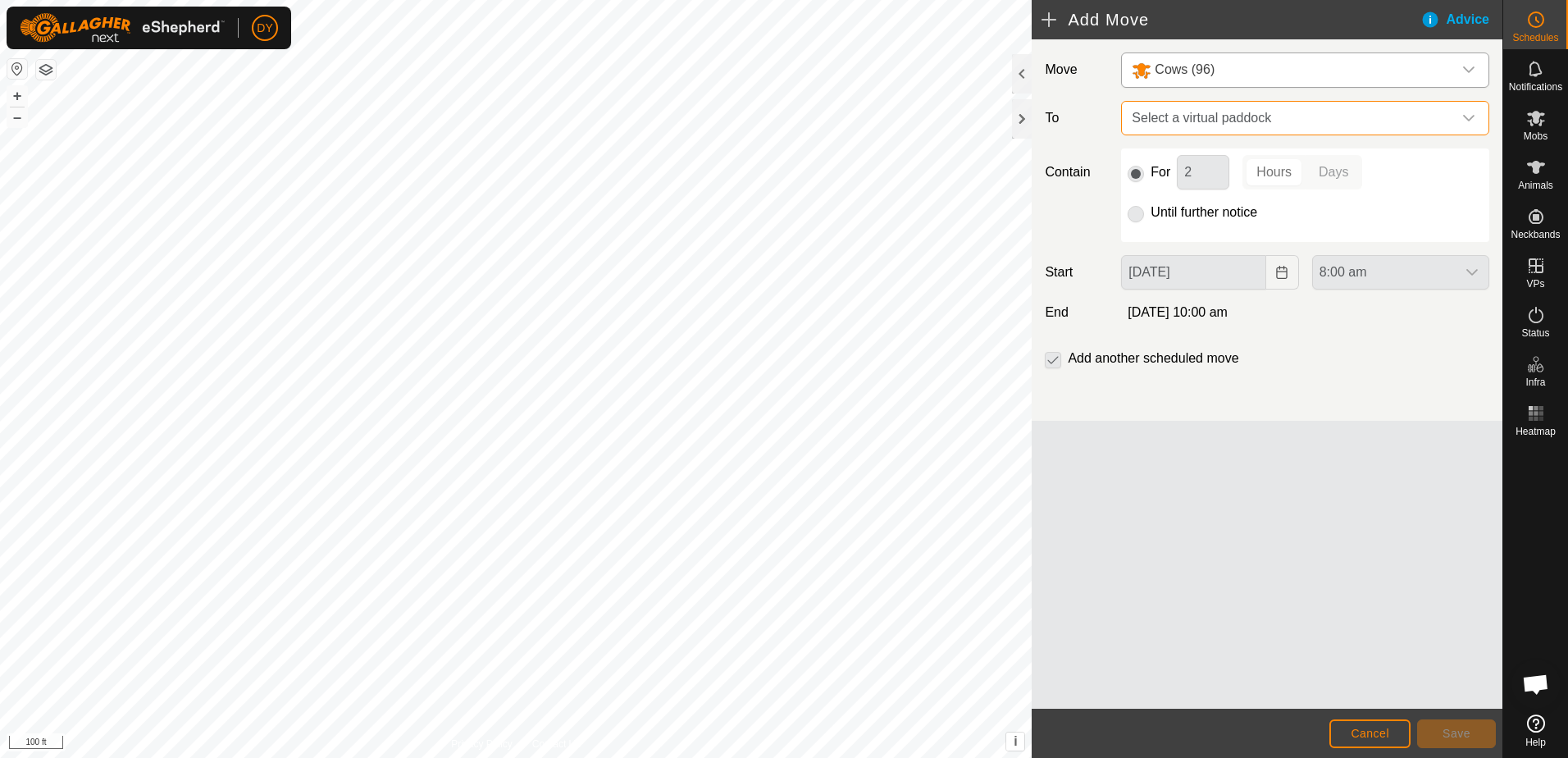
click at [1166, 128] on span "Select a virtual paddock" at bounding box center [1288, 118] width 327 height 33
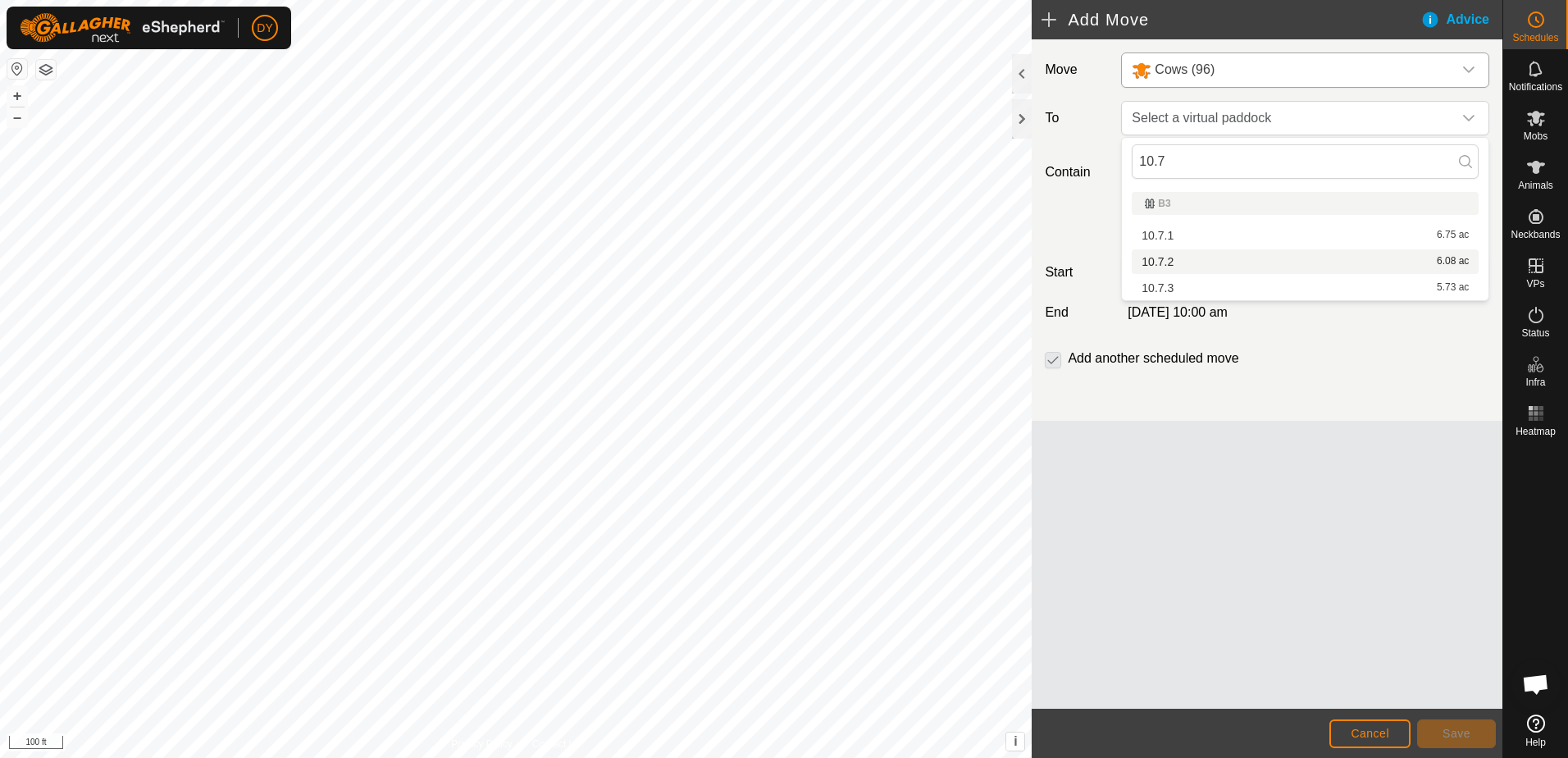
type input "10.7"
click at [1176, 259] on li "10.7.2 6.08 ac" at bounding box center [1305, 262] width 347 height 24
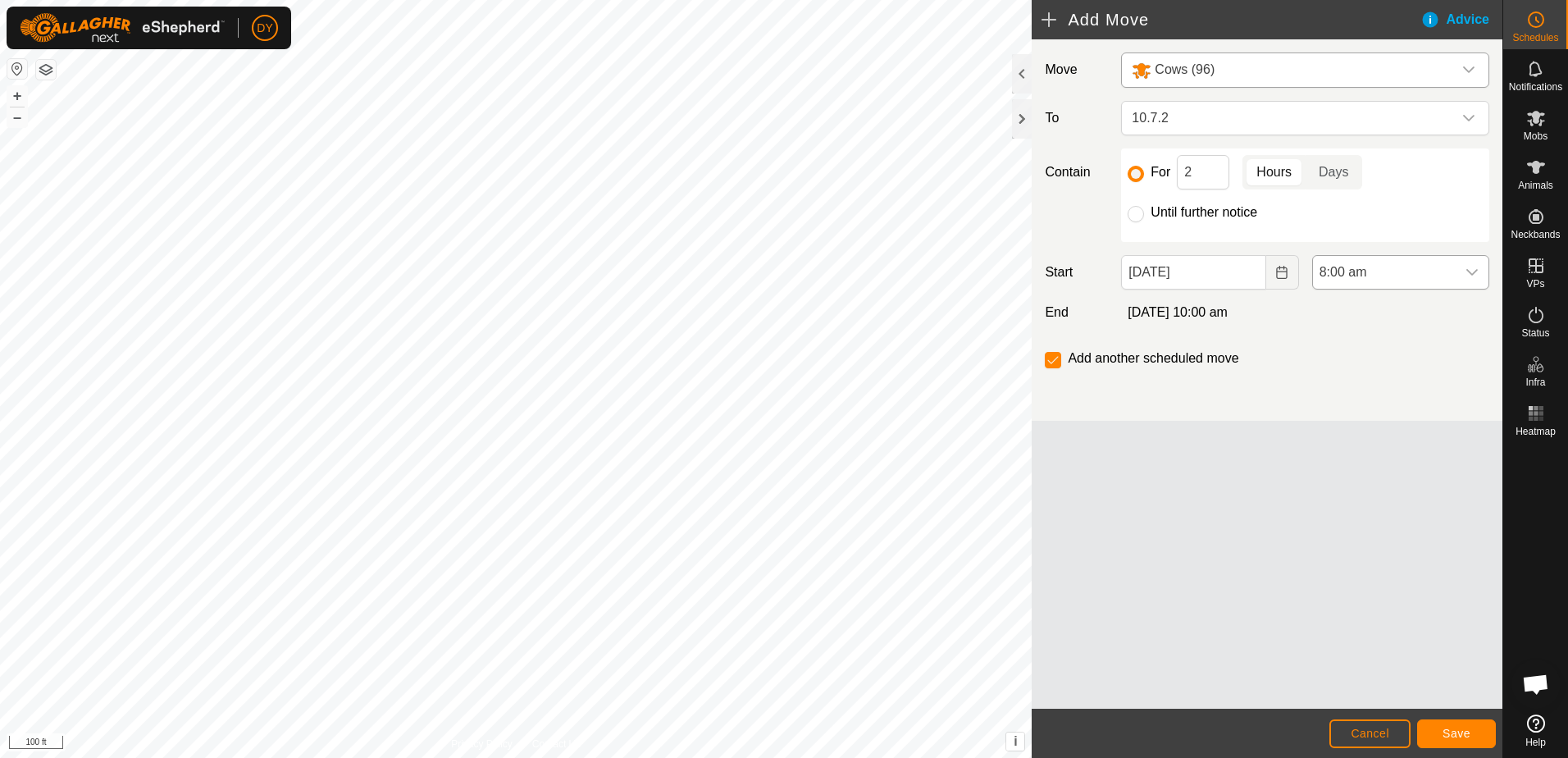
click at [1482, 276] on div "dropdown trigger" at bounding box center [1472, 272] width 33 height 33
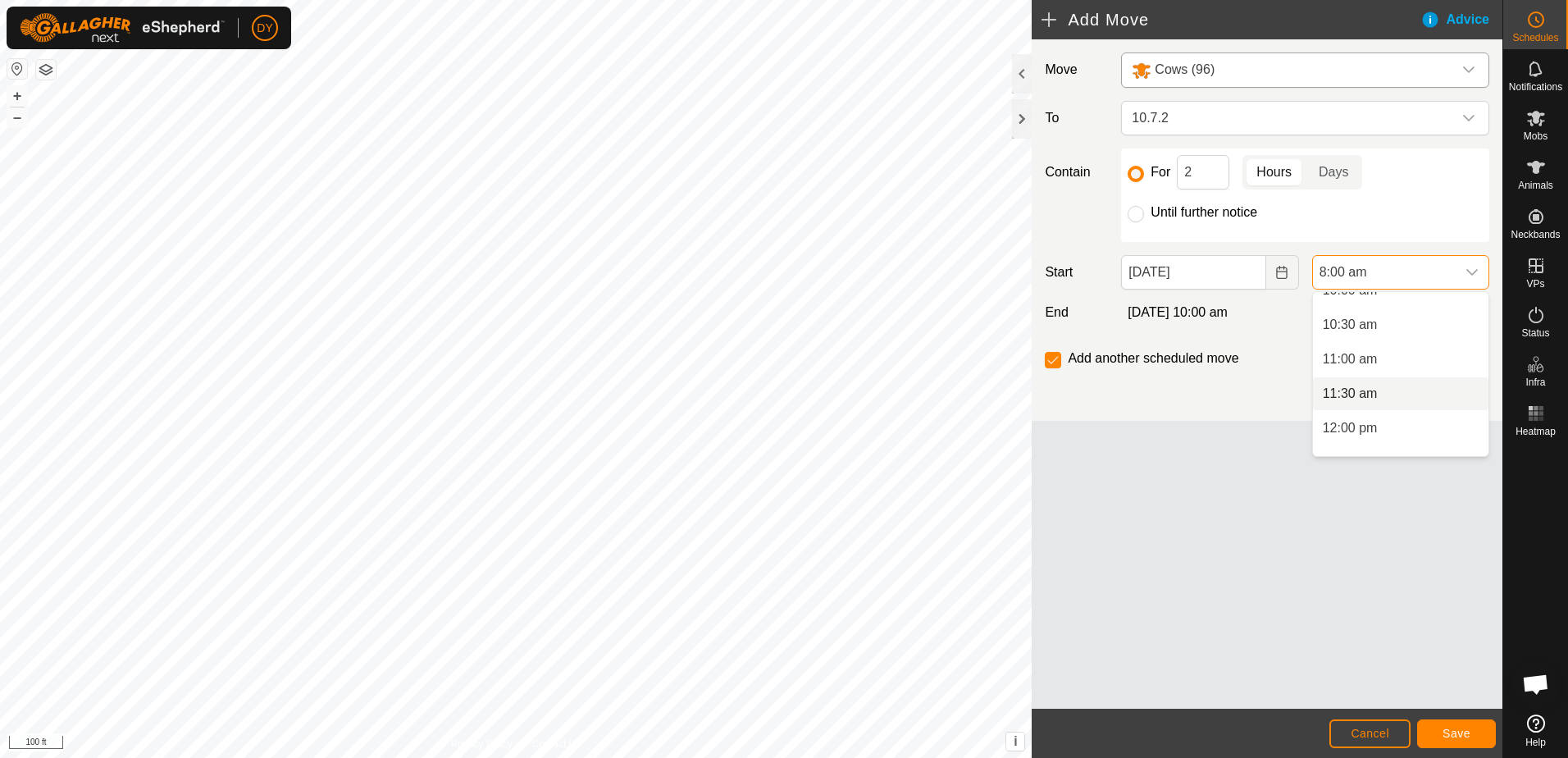
scroll to position [758, 0]
click at [1366, 376] on li "12:00 pm" at bounding box center [1400, 376] width 175 height 33
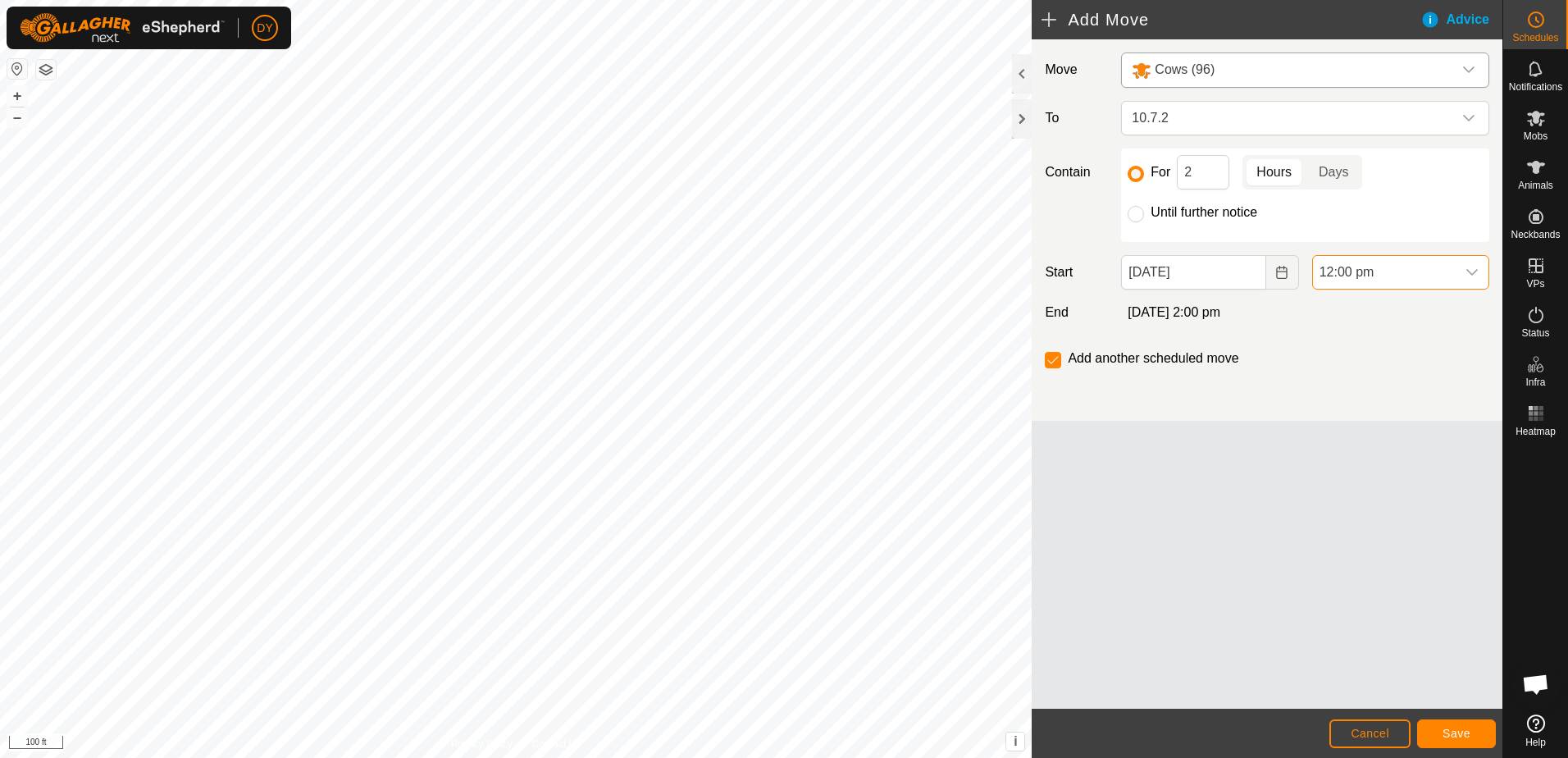
scroll to position [551, 0]
click at [1194, 170] on input "2" at bounding box center [1203, 172] width 53 height 35
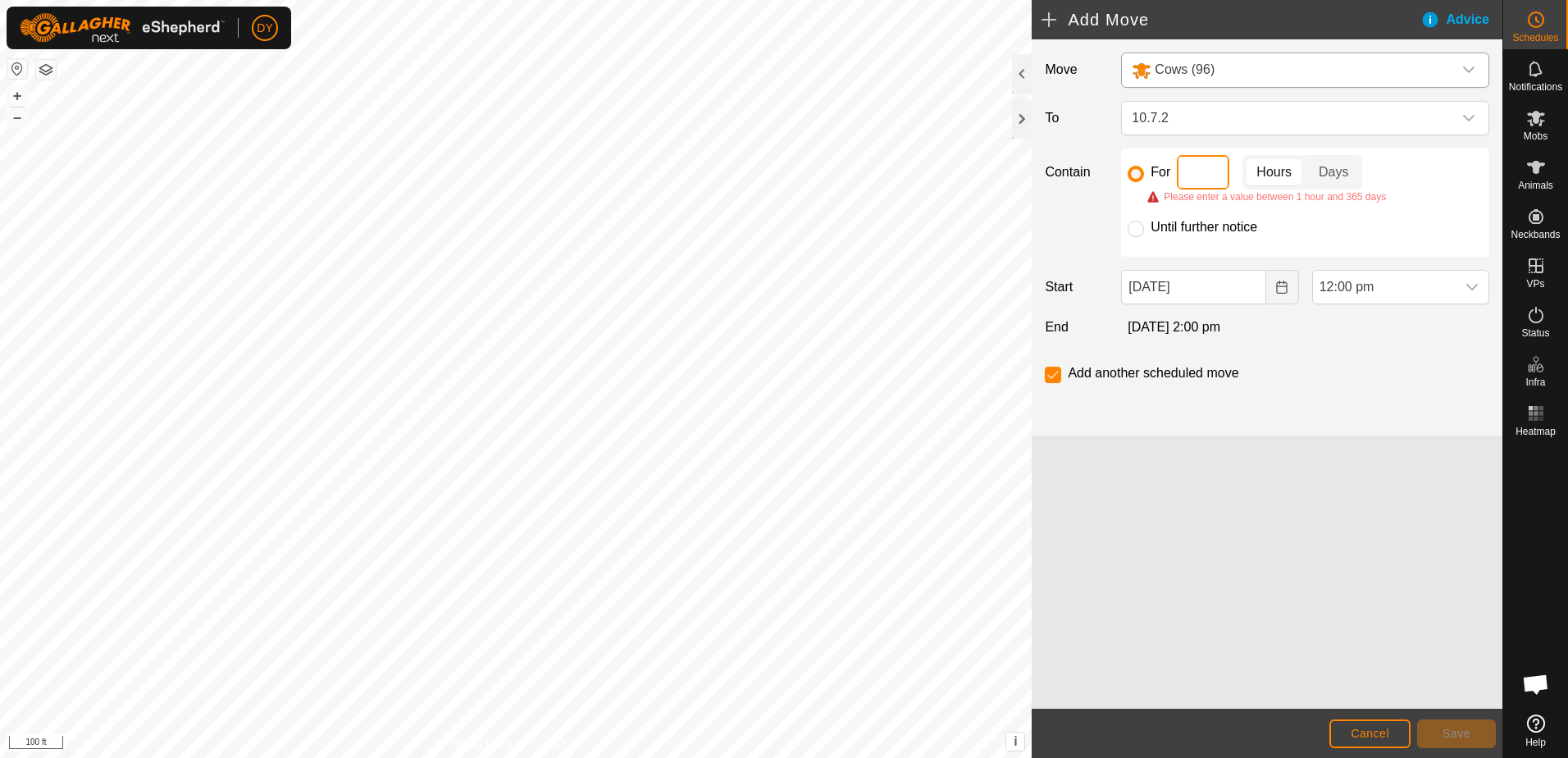
type input "4"
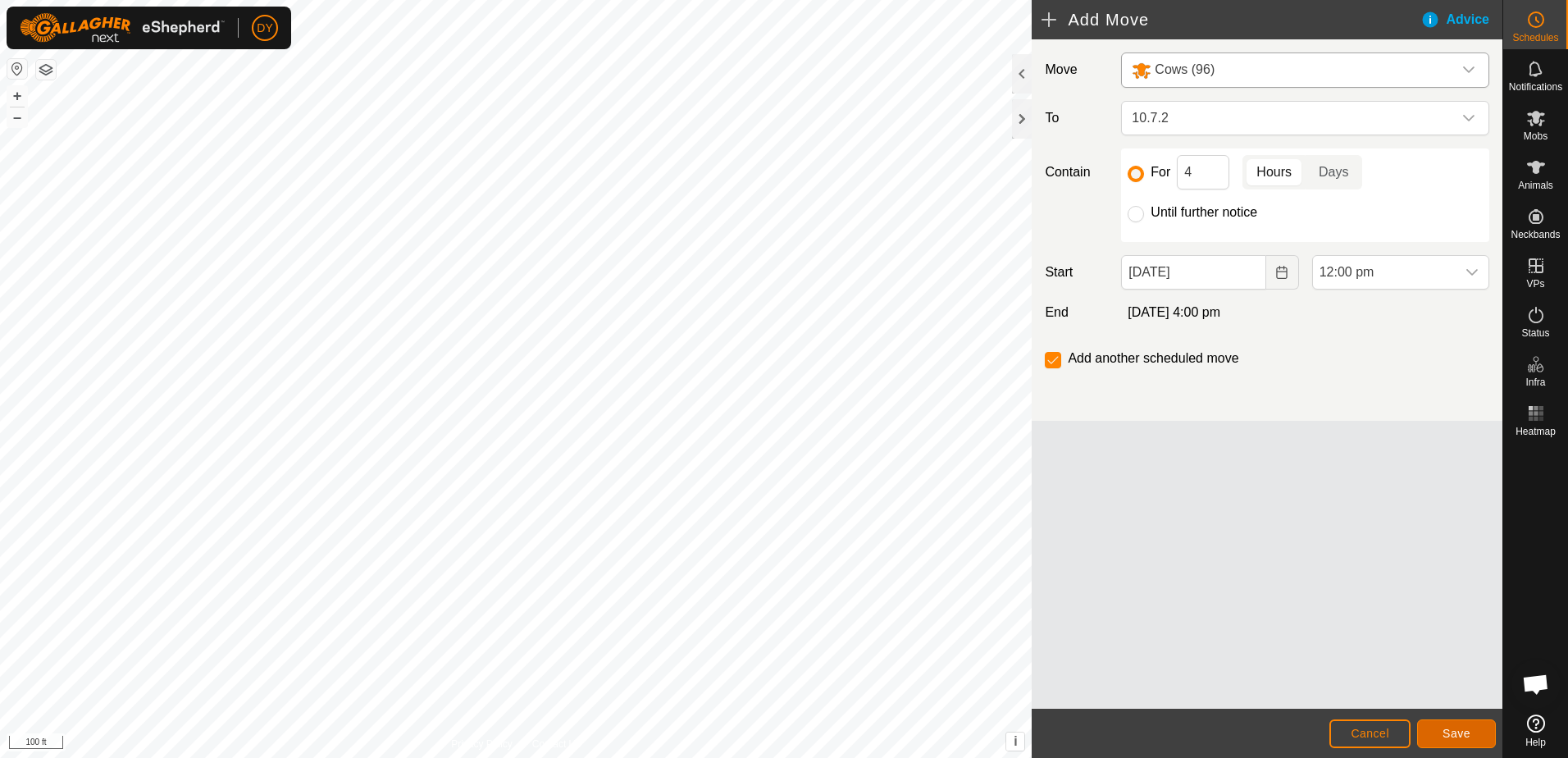
click at [1458, 731] on span "Save" at bounding box center [1457, 733] width 28 height 13
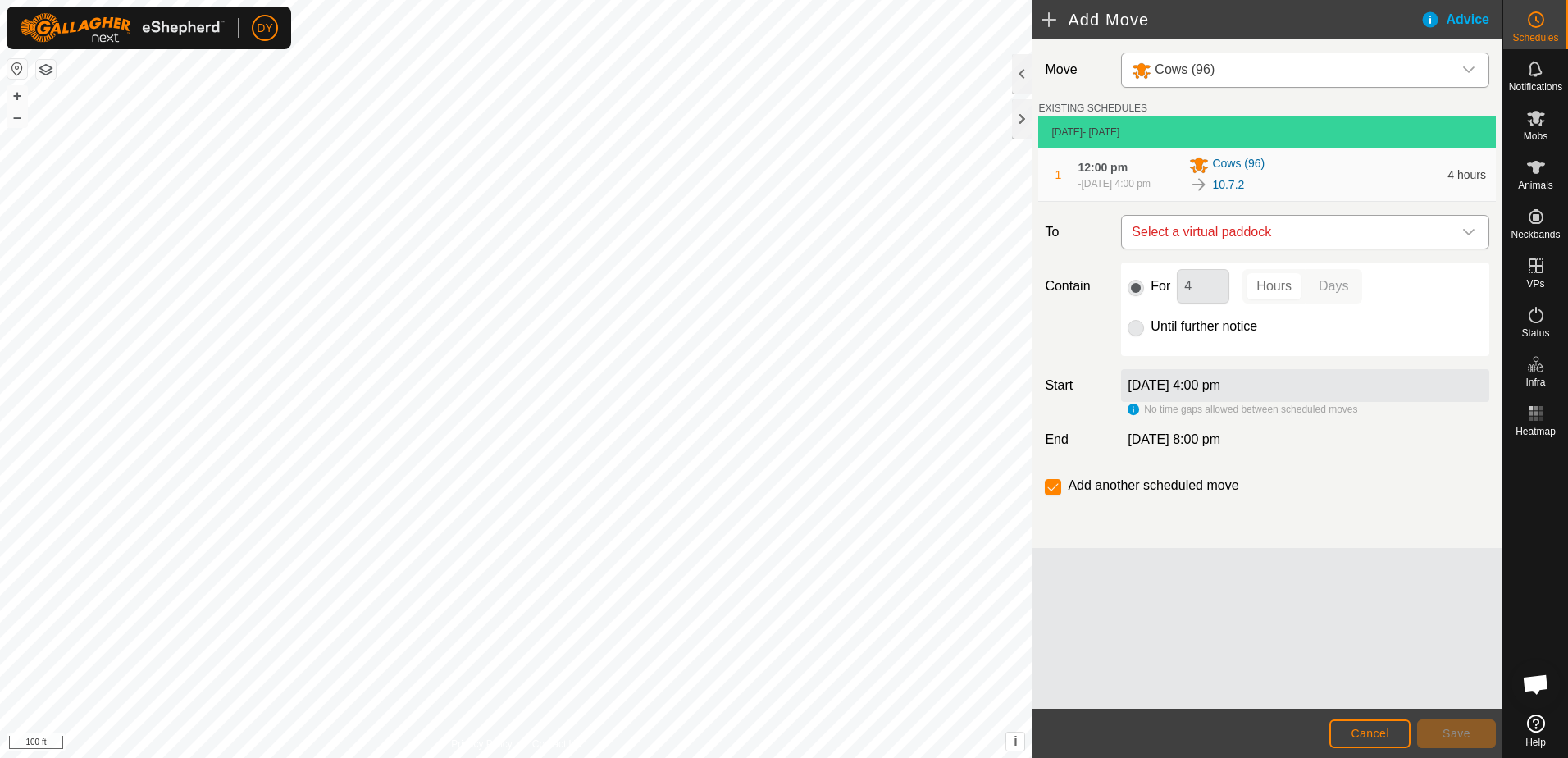
click at [1238, 228] on span "Select a virtual paddock" at bounding box center [1288, 232] width 327 height 33
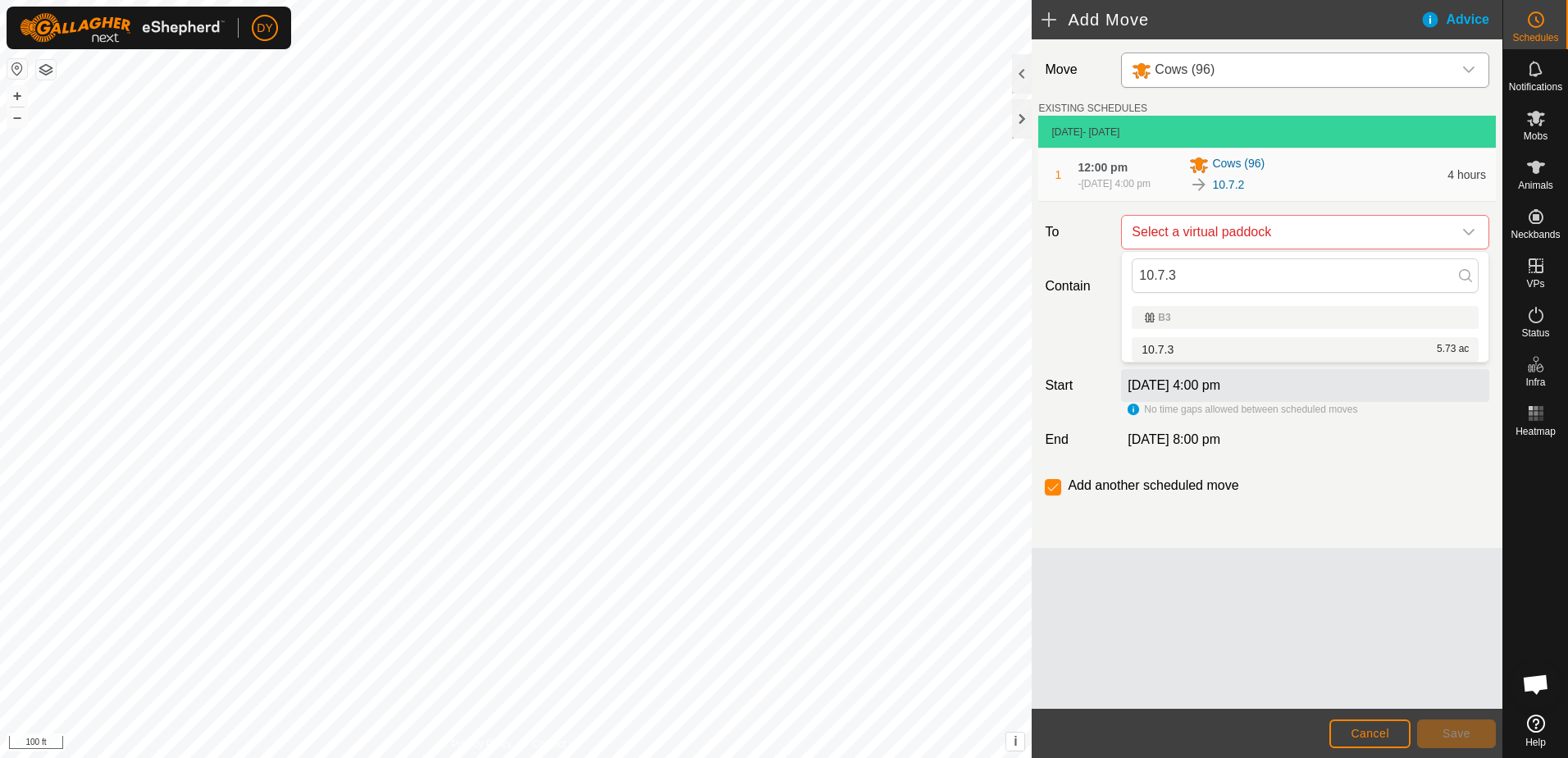
type input "10.7.3"
click at [1178, 350] on li "10.7.3 5.73 ac" at bounding box center [1305, 349] width 347 height 24
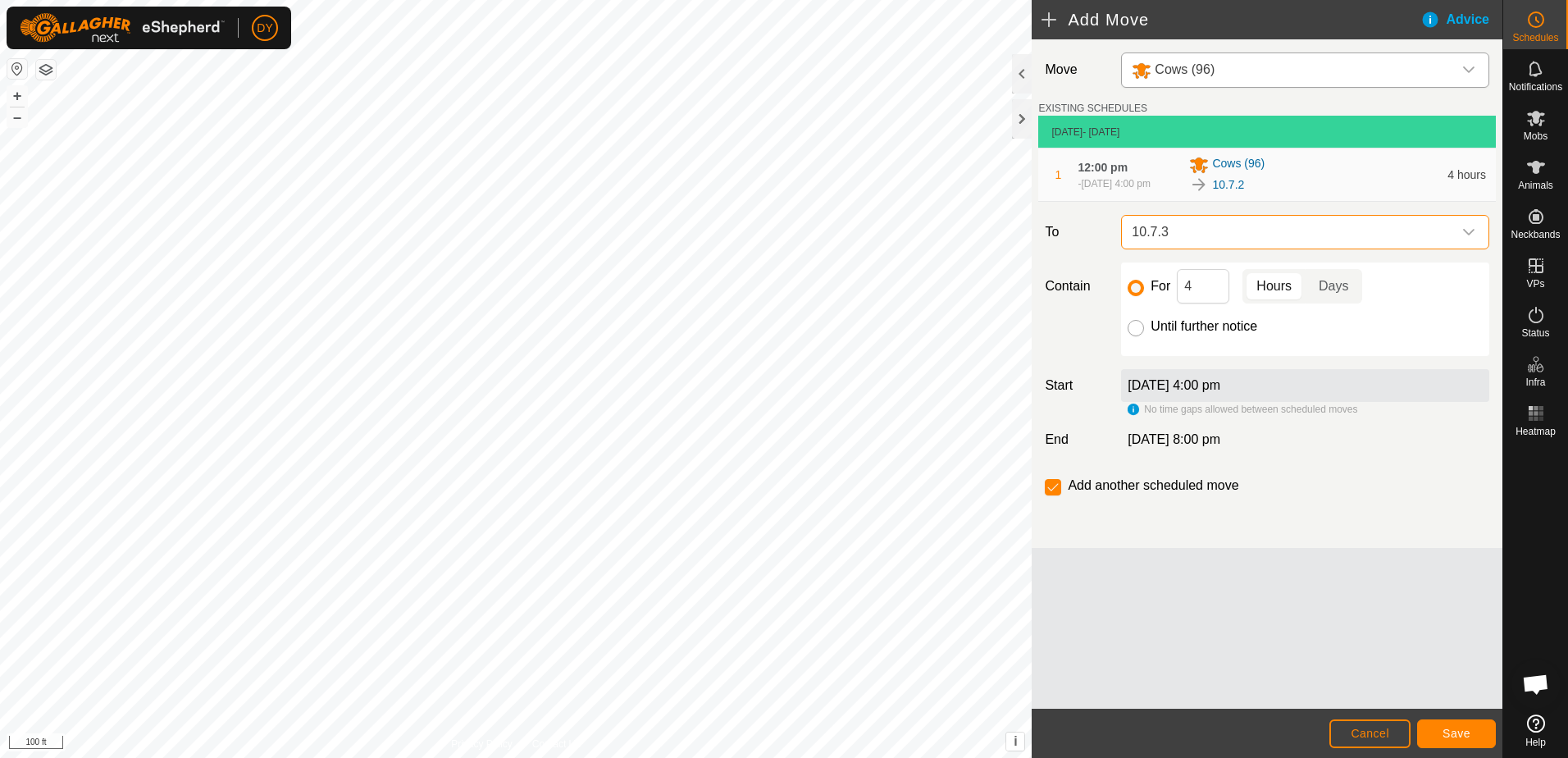
click at [1130, 327] on input "Until further notice" at bounding box center [1135, 328] width 16 height 16
radio input "true"
checkbox input "false"
click at [1434, 735] on button "Save" at bounding box center [1457, 734] width 79 height 28
